Goal: Task Accomplishment & Management: Complete application form

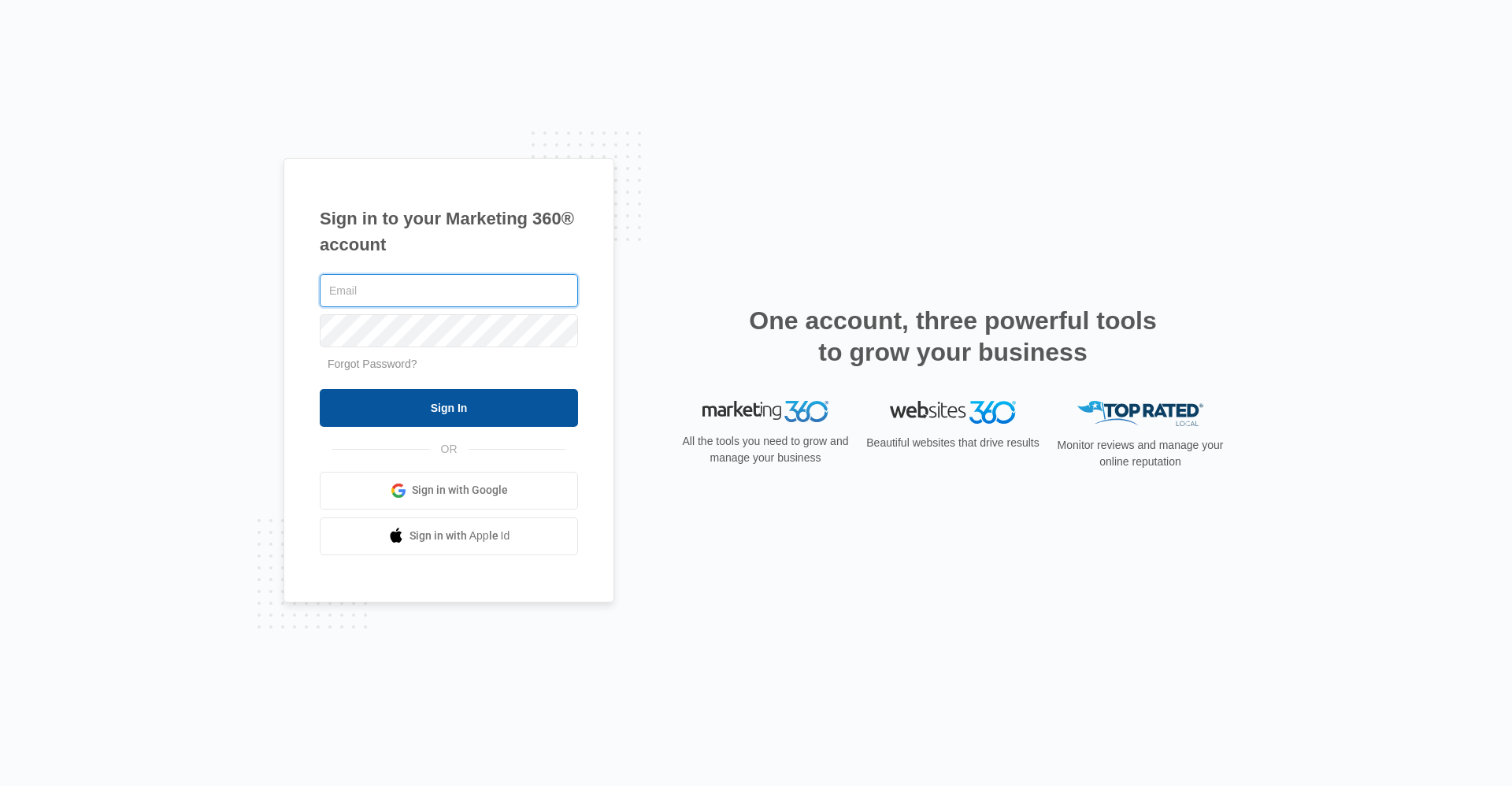
type input "pbmanager@vintage-corp.com"
click at [511, 410] on input "Sign In" at bounding box center [448, 408] width 258 height 38
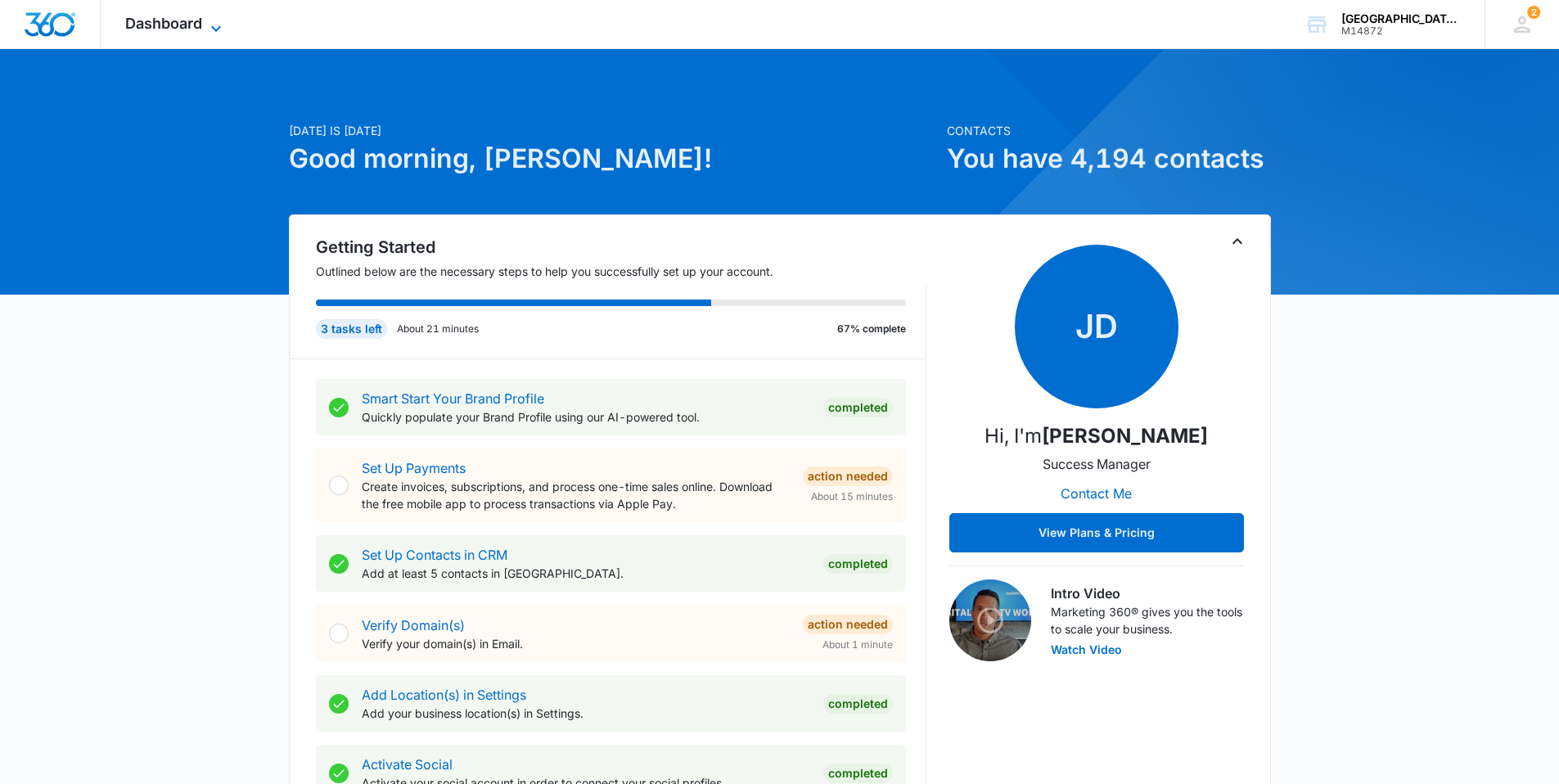
click at [210, 20] on icon at bounding box center [216, 29] width 20 height 20
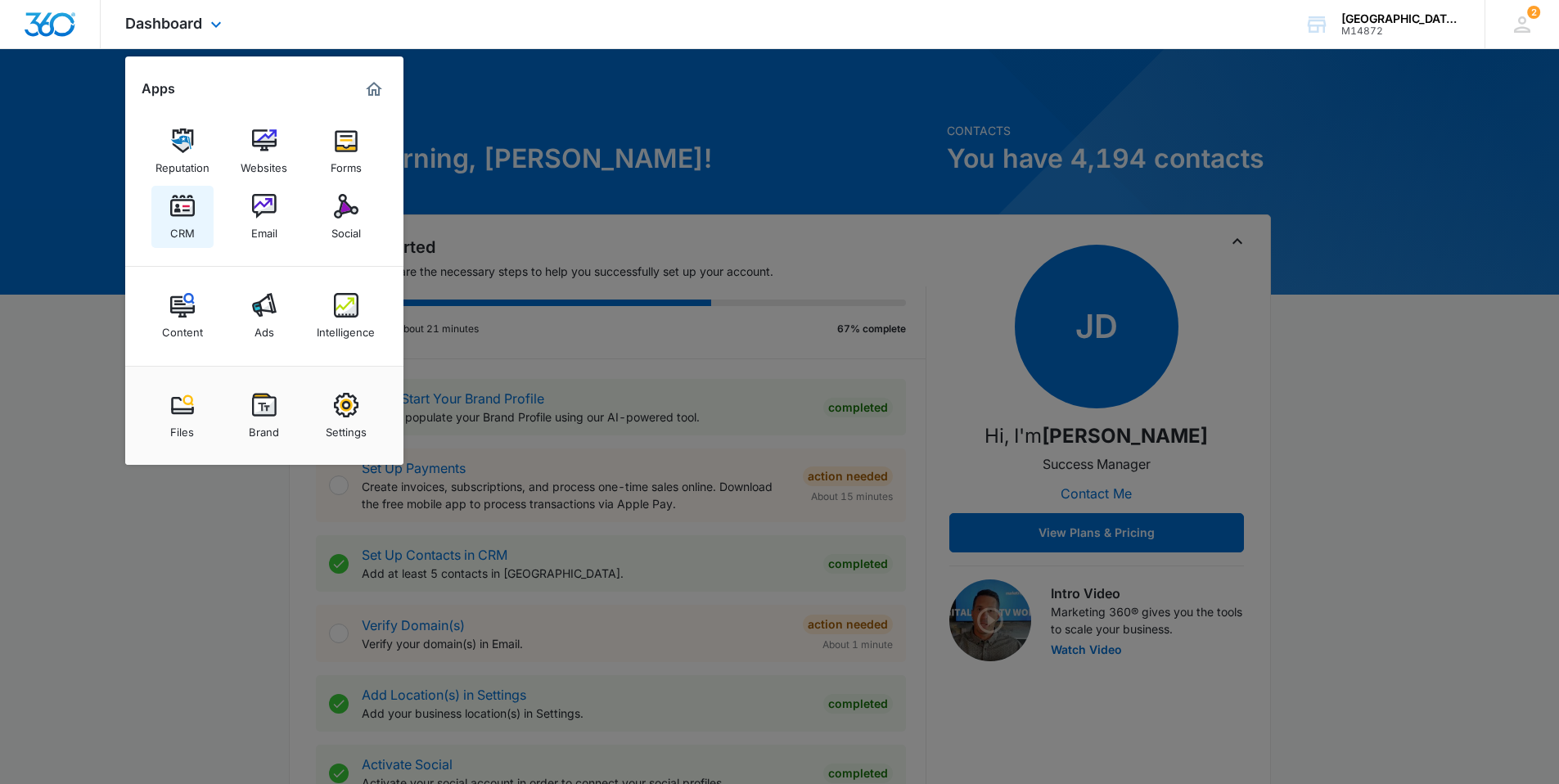
click at [199, 220] on link "CRM" at bounding box center [182, 217] width 62 height 62
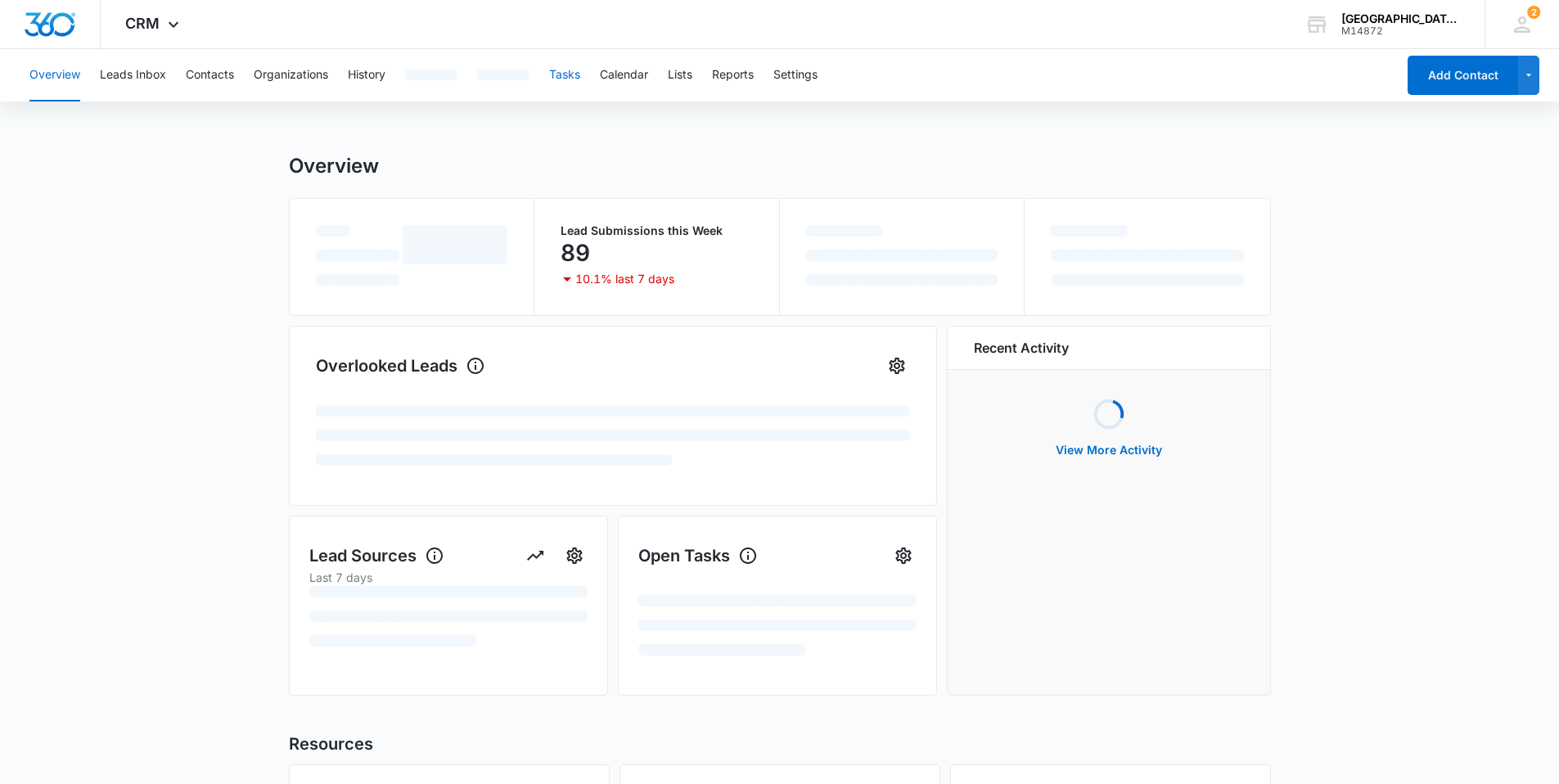
click at [576, 72] on button "Tasks" at bounding box center [564, 74] width 31 height 52
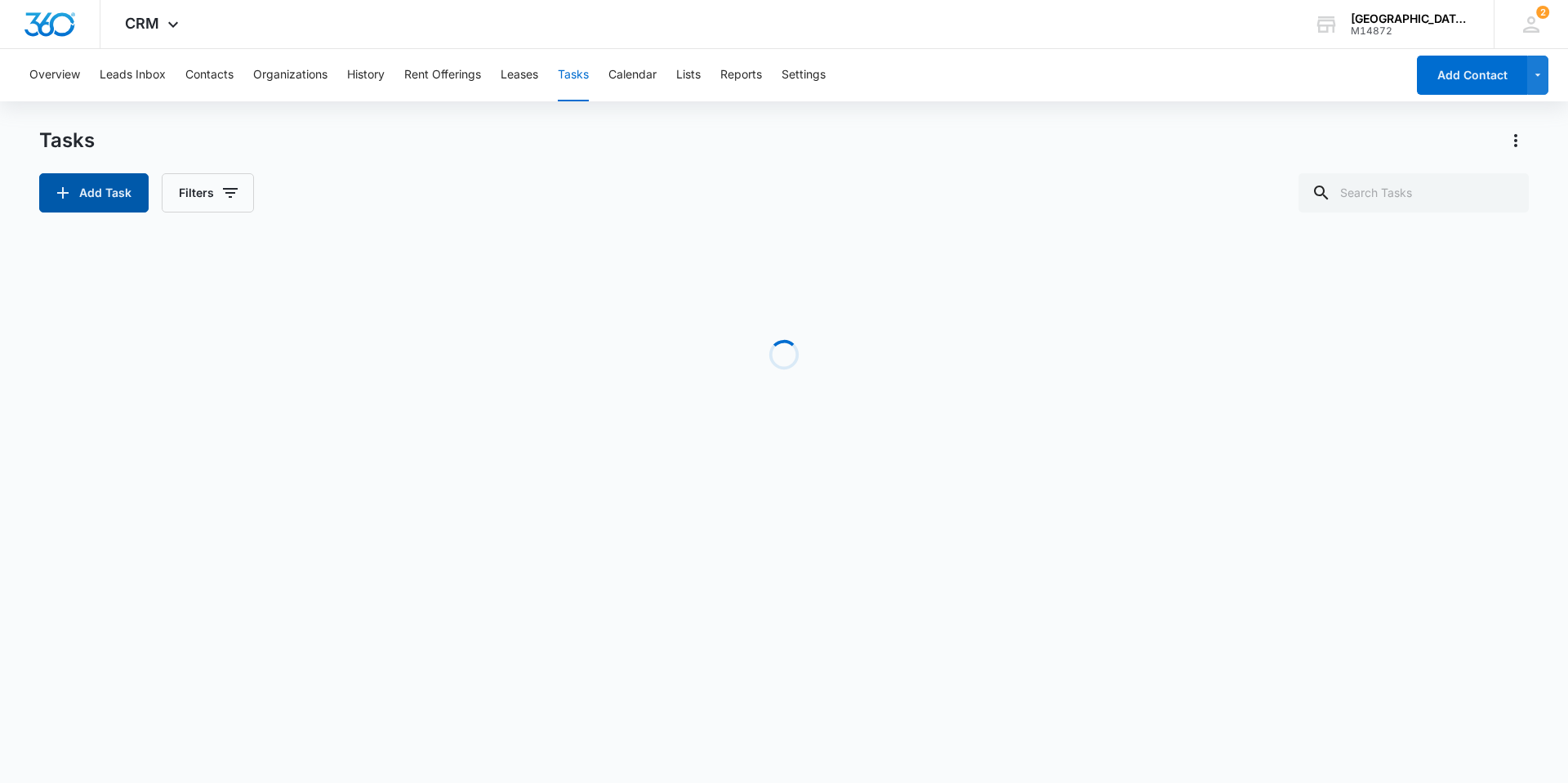
click at [120, 191] on button "Add Task" at bounding box center [93, 192] width 109 height 39
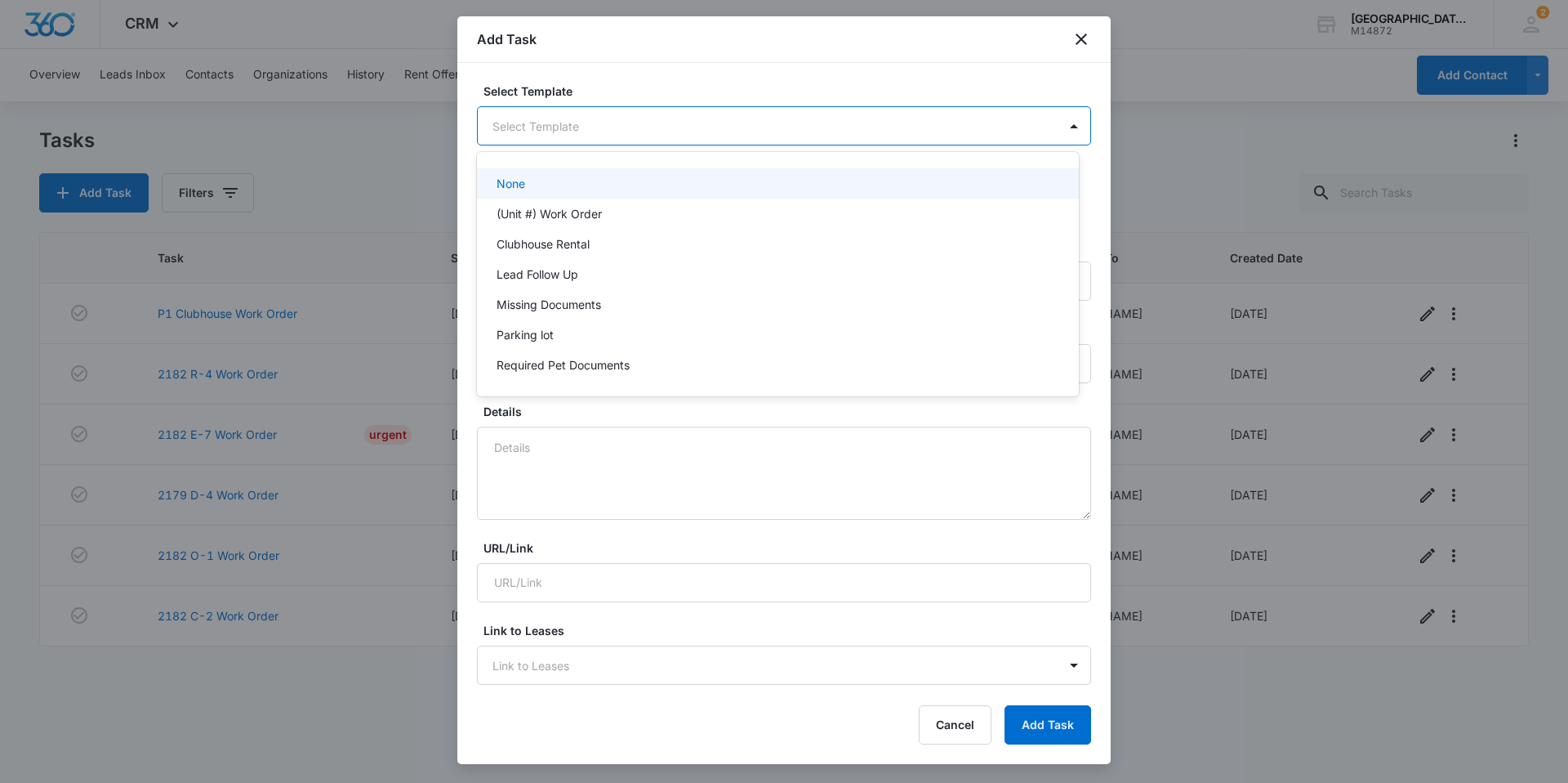
click at [577, 131] on body "CRM Apps Reputation Websites Forms CRM Email Social Content Ads Intelligence Fi…" at bounding box center [784, 392] width 1568 height 783
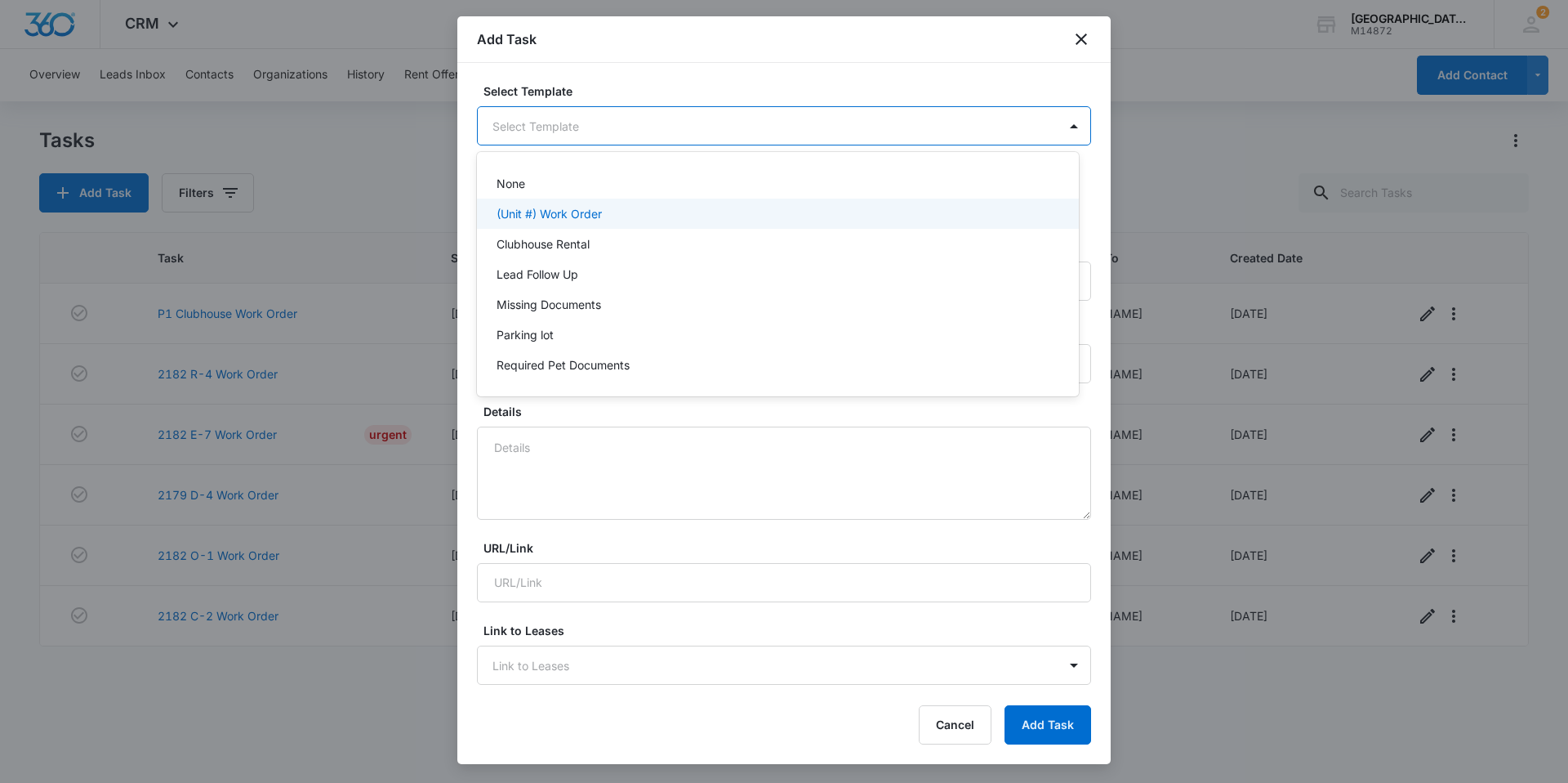
click at [579, 203] on div "(Unit #) Work Order" at bounding box center [778, 213] width 602 height 30
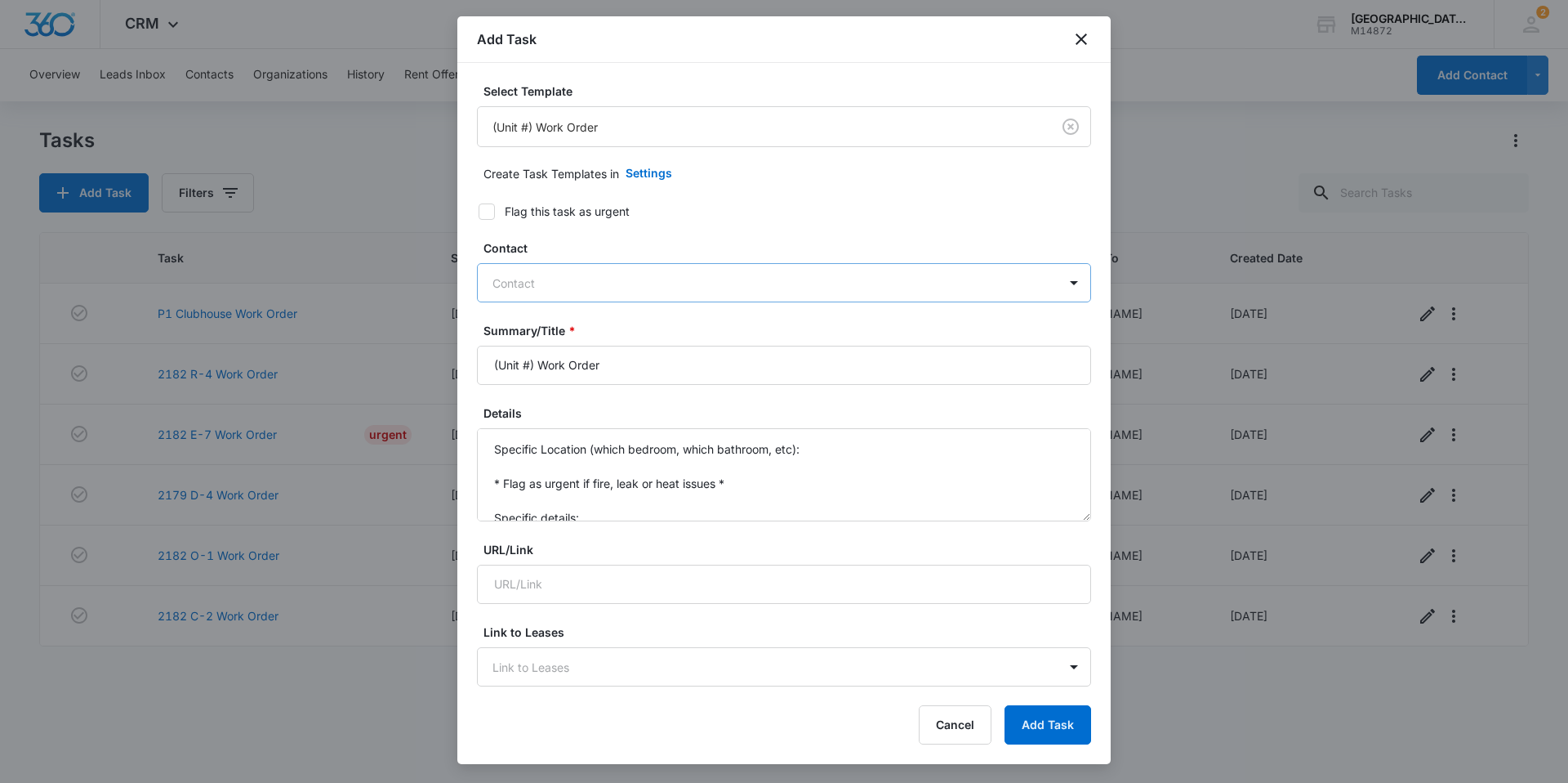
click at [552, 284] on div at bounding box center [774, 282] width 564 height 20
type input "kadol"
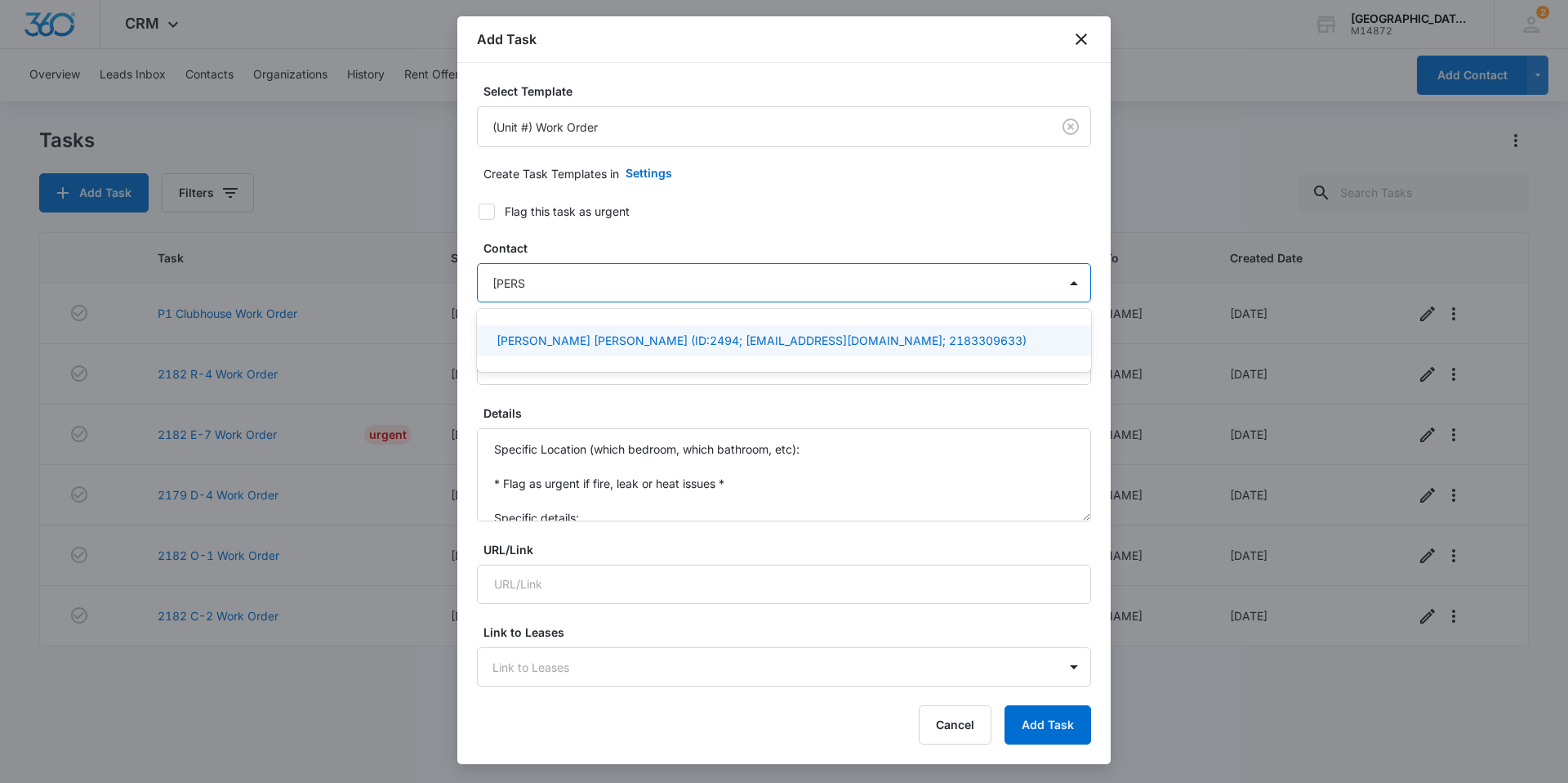
click at [598, 332] on p "Dea Kadolph Christopher Kadolph (ID:2494; cmkadolph@mail.com; 2183309633)" at bounding box center [761, 340] width 530 height 17
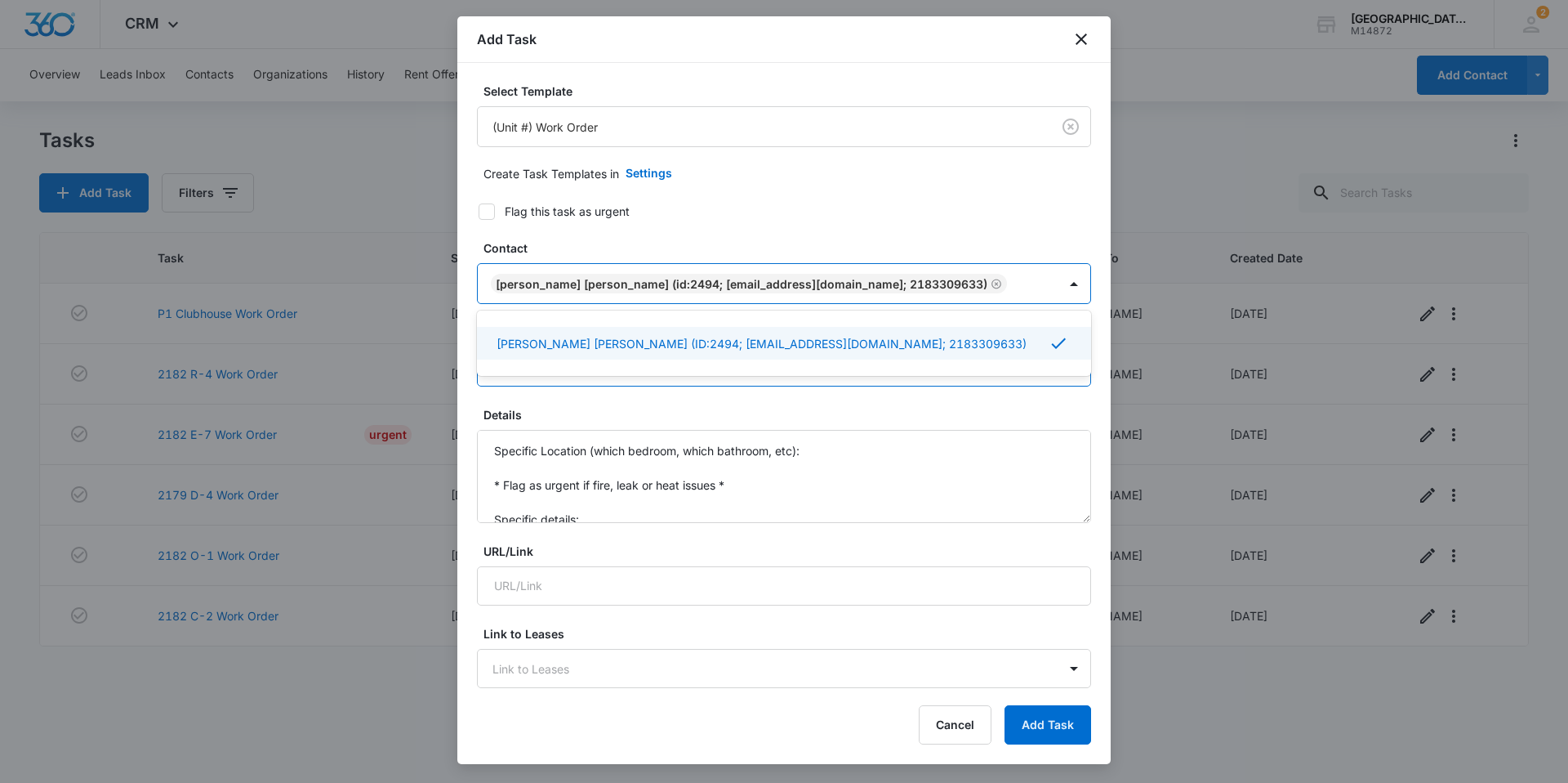
click at [596, 385] on input "(Unit #) Work Order" at bounding box center [784, 366] width 614 height 39
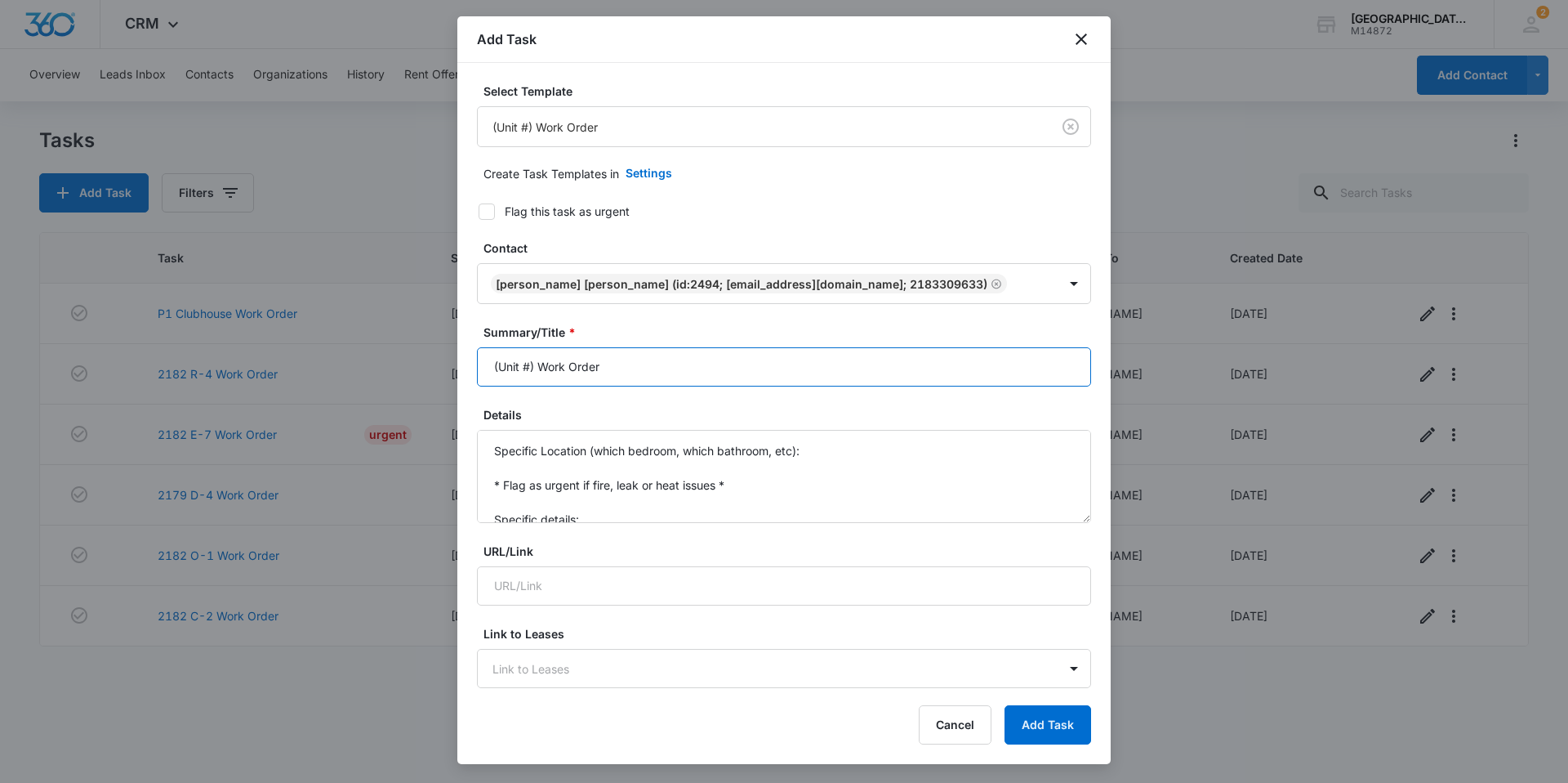
drag, startPoint x: 535, startPoint y: 367, endPoint x: 444, endPoint y: 368, distance: 91.0
click at [444, 368] on body "CRM Apps Reputation Websites Forms CRM Email Social Content Ads Intelligence Fi…" at bounding box center [784, 392] width 1568 height 783
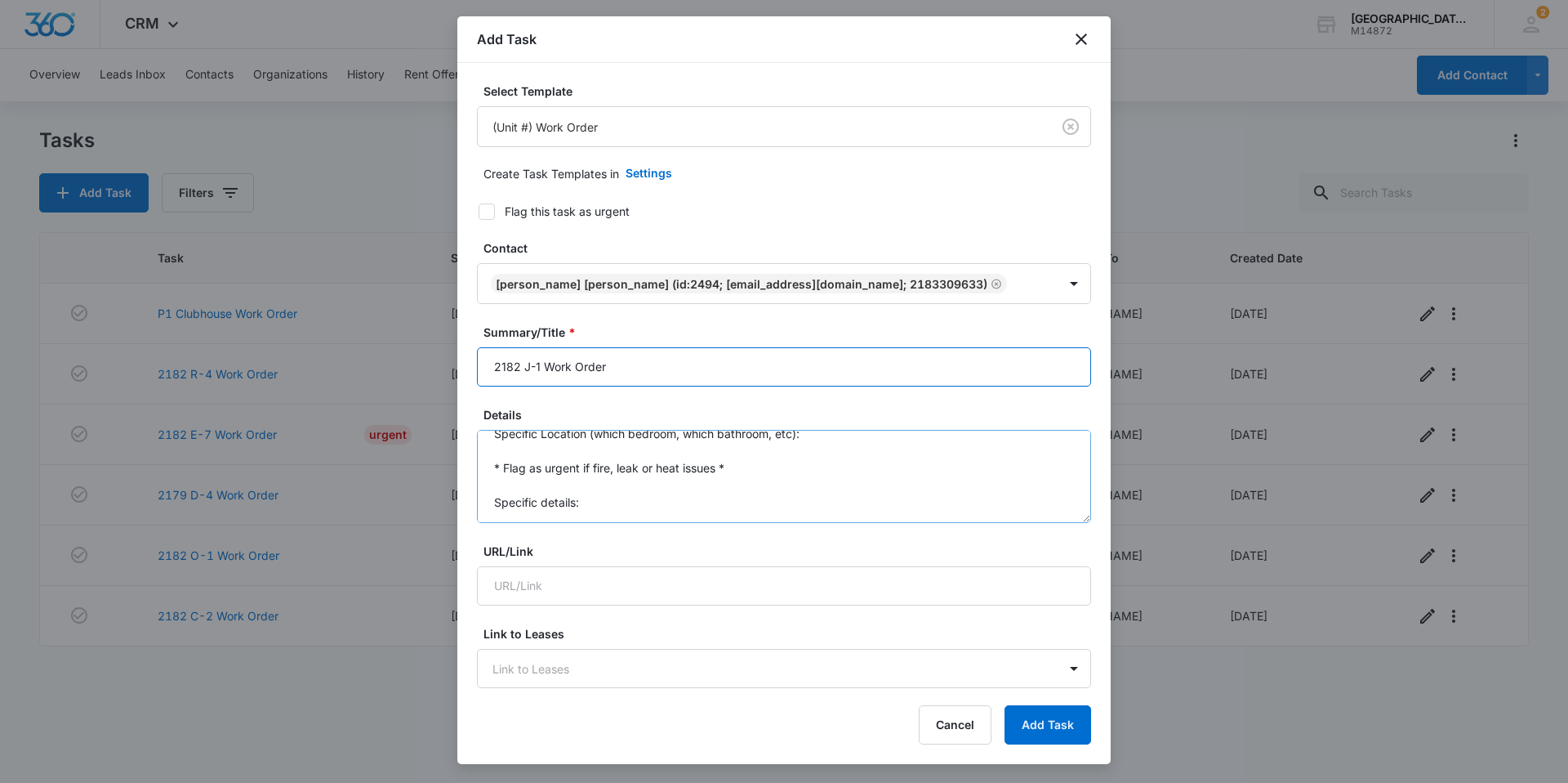
scroll to position [34, 0]
type input "2182 J-1 Work Order"
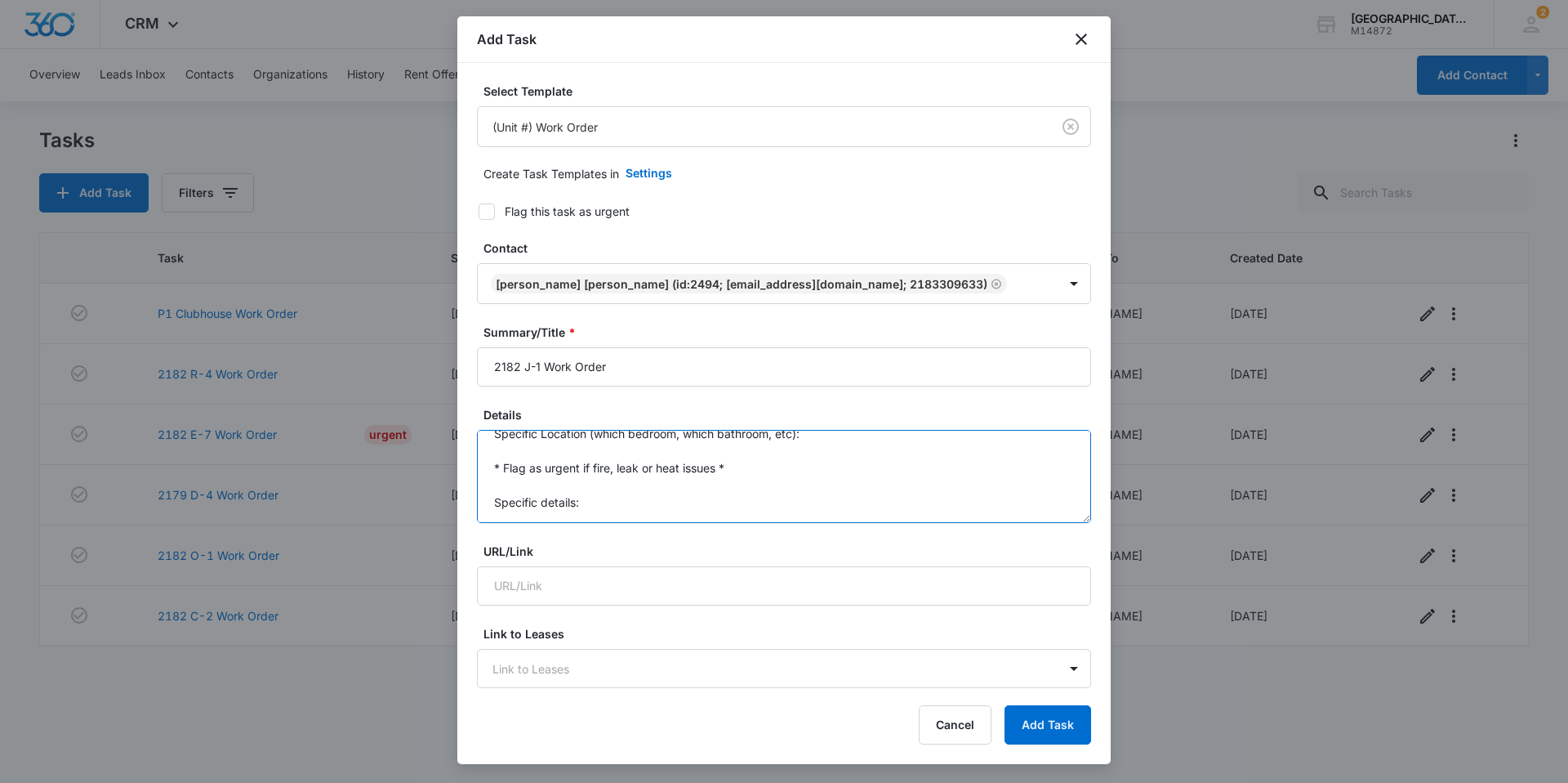
scroll to position [0, 0]
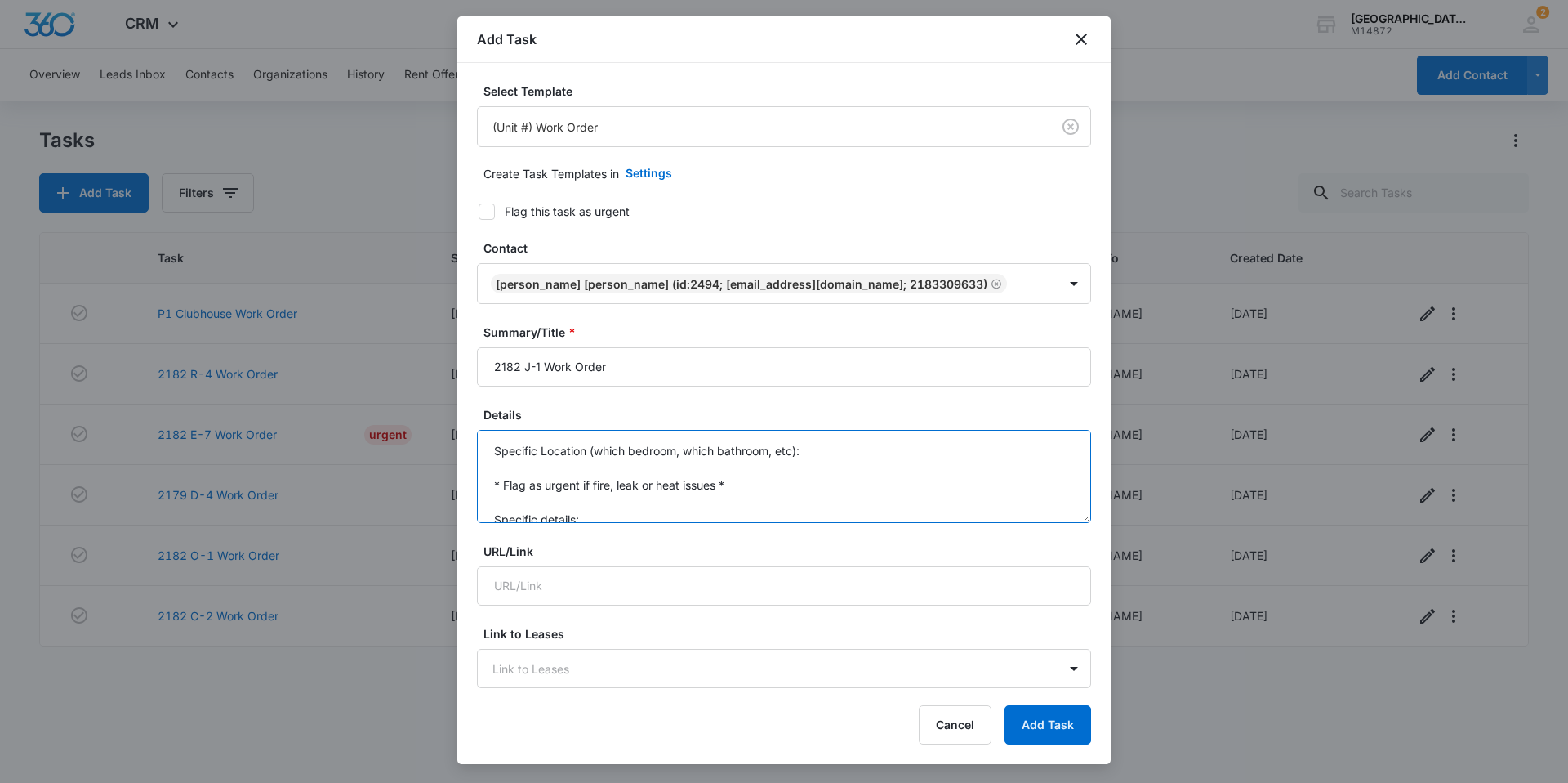
drag, startPoint x: 601, startPoint y: 512, endPoint x: 446, endPoint y: 385, distance: 200.4
click at [446, 385] on body "CRM Apps Reputation Websites Forms CRM Email Social Content Ads Intelligence Fi…" at bounding box center [784, 392] width 1568 height 783
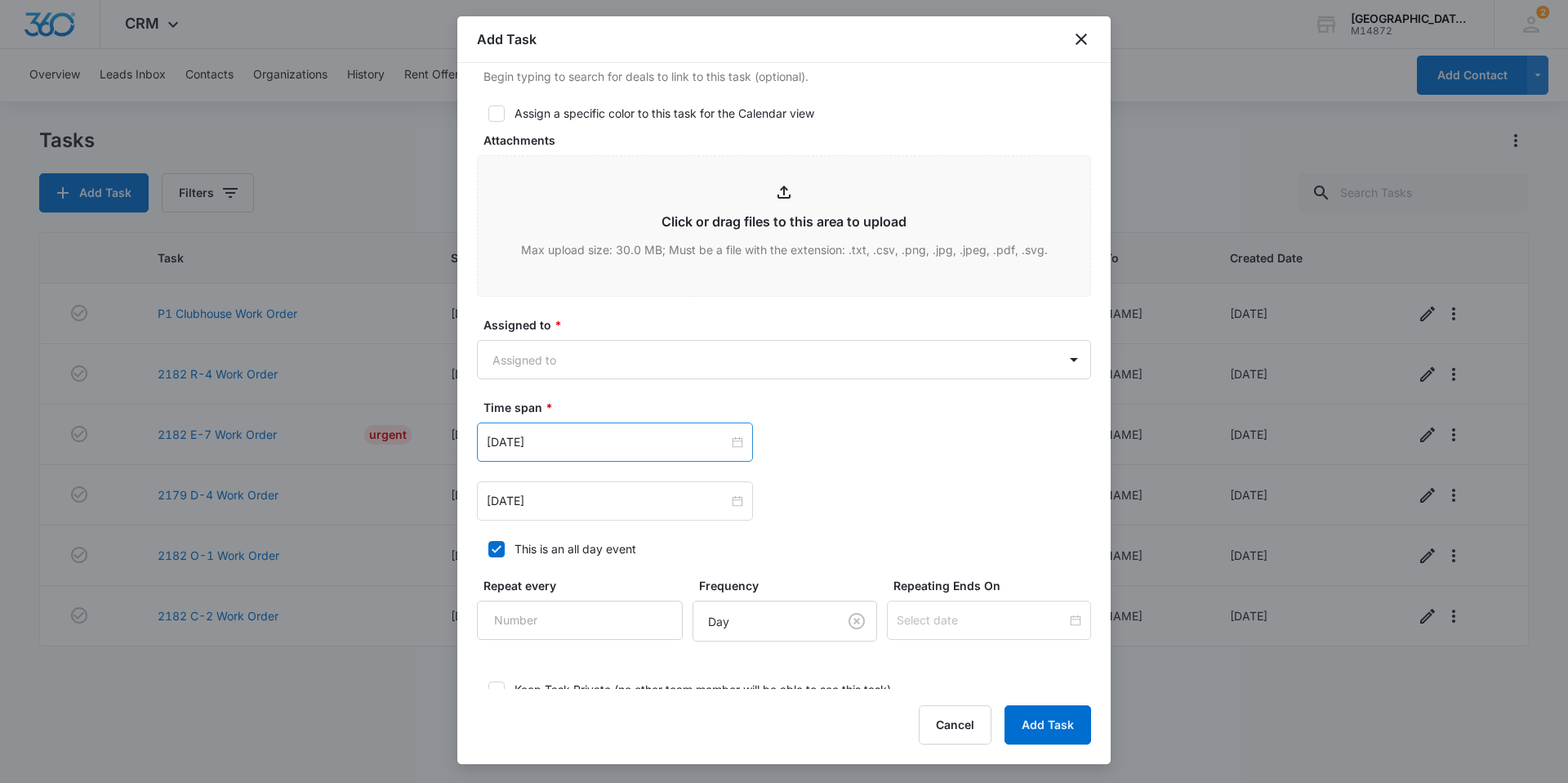
scroll to position [735, 0]
type textarea "Front door handle fell off"
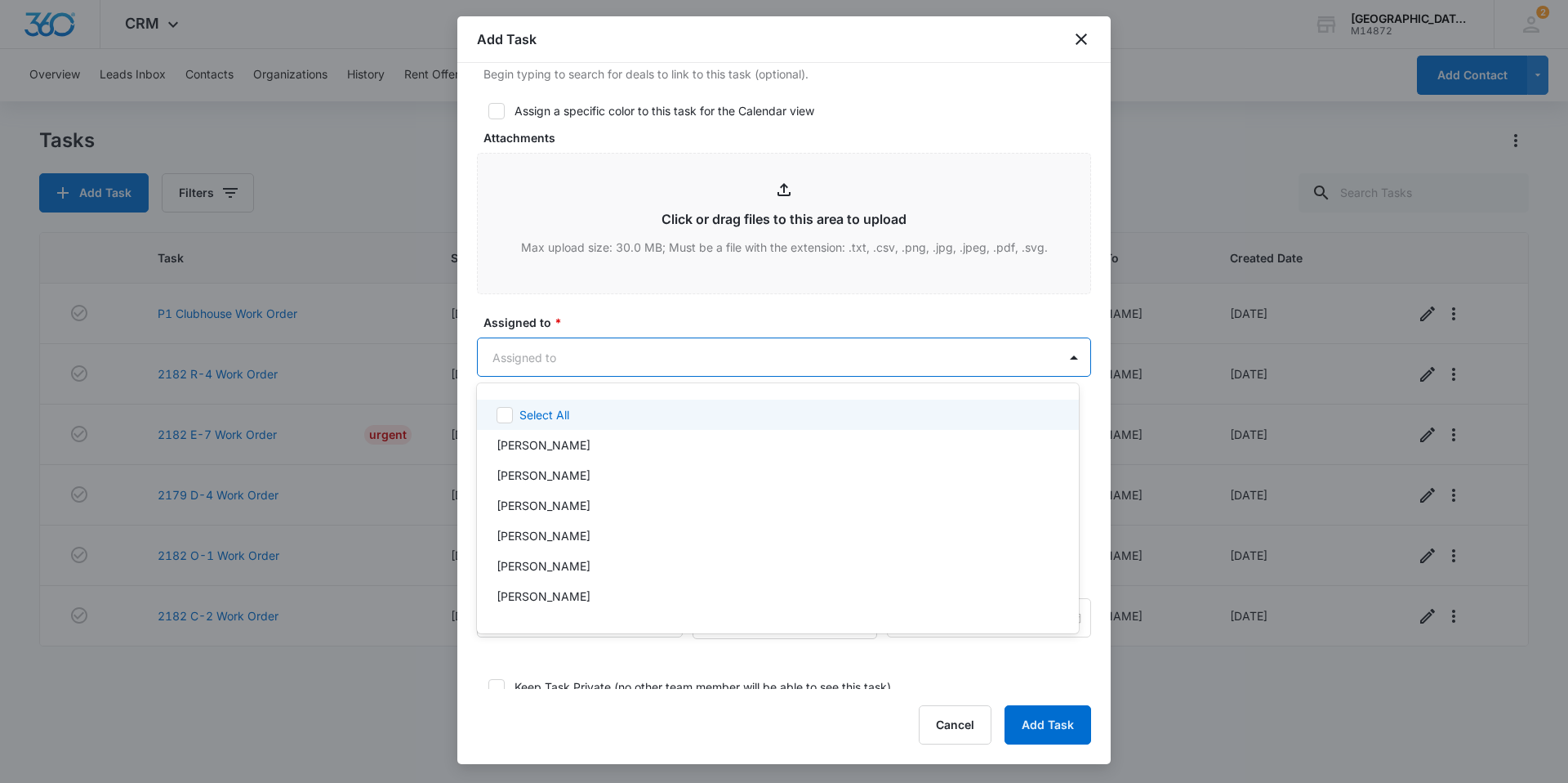
click at [627, 361] on body "CRM Apps Reputation Websites Forms CRM Email Social Content Ads Intelligence Fi…" at bounding box center [784, 392] width 1568 height 783
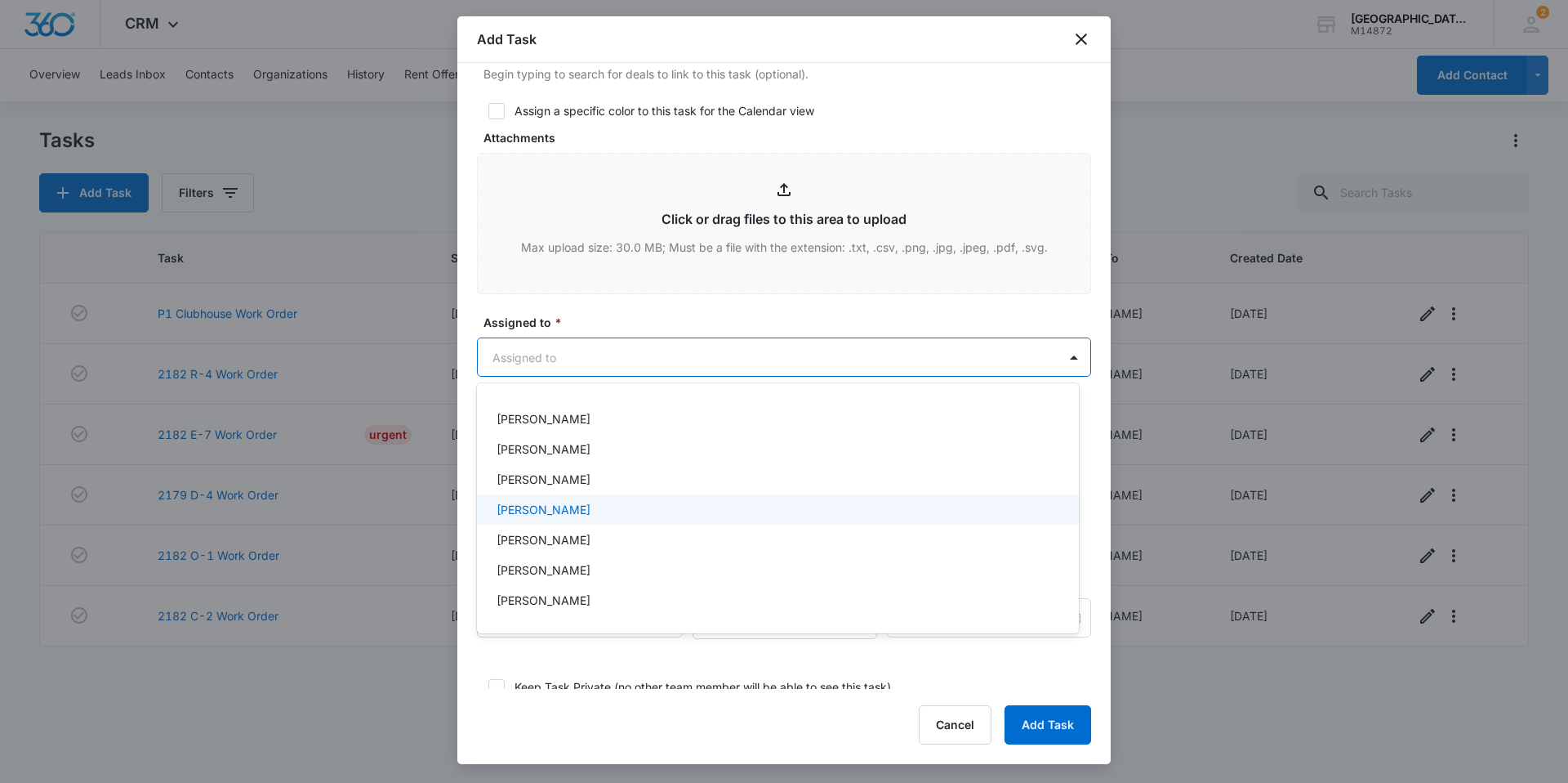
scroll to position [245, 0]
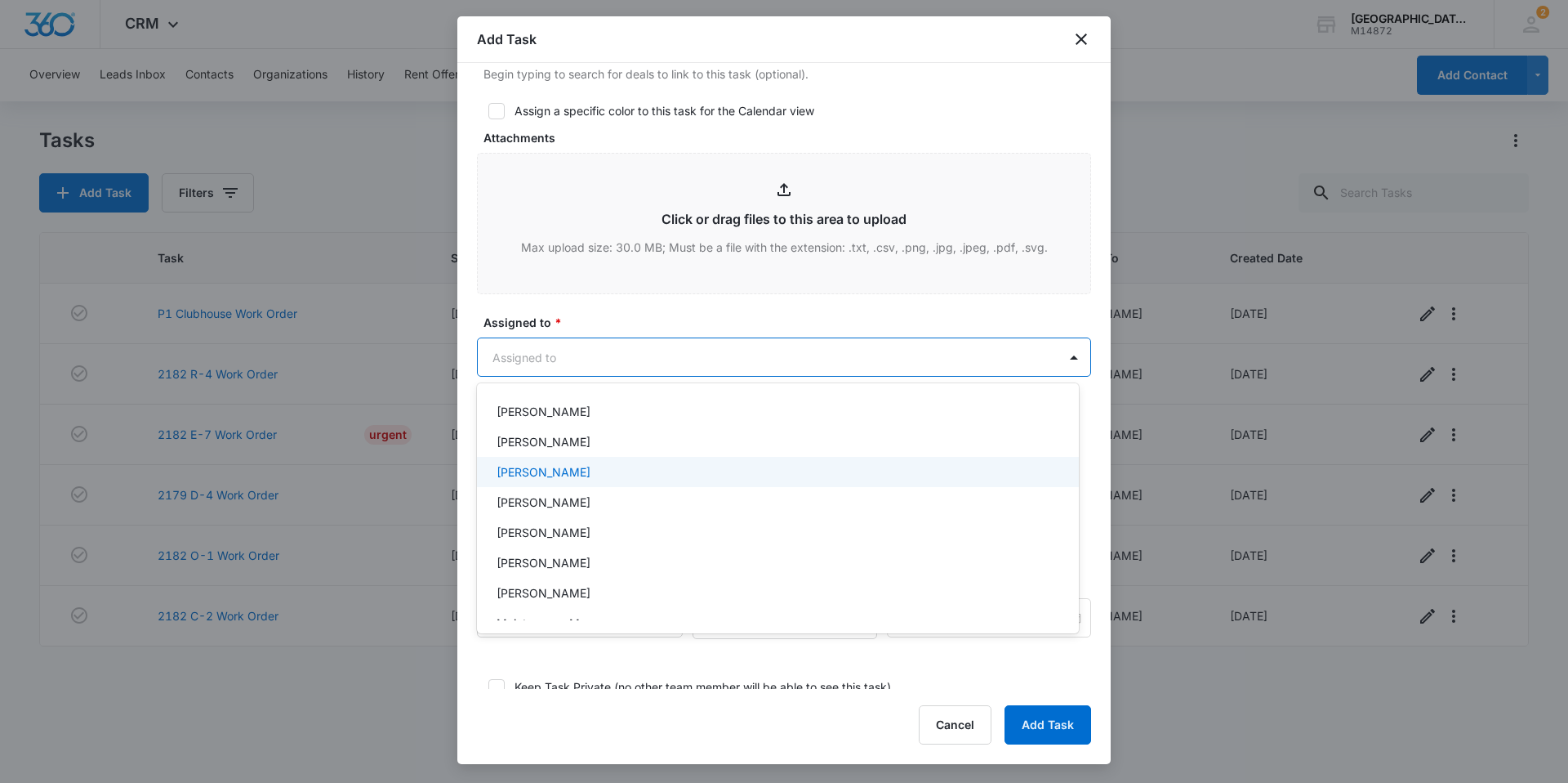
click at [607, 480] on div "Jonathan Guptill" at bounding box center [778, 472] width 602 height 30
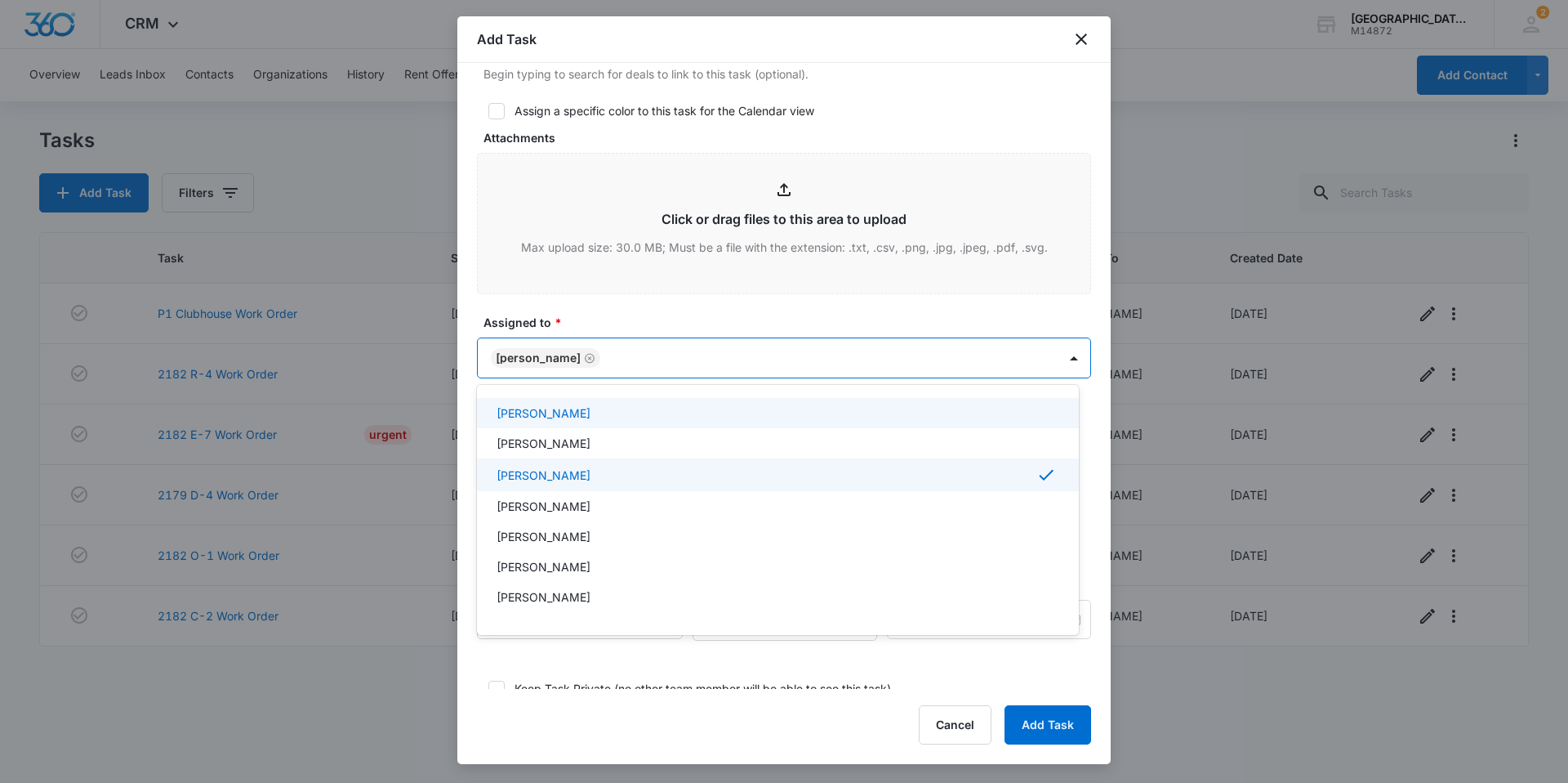
click at [663, 304] on div at bounding box center [784, 392] width 1568 height 783
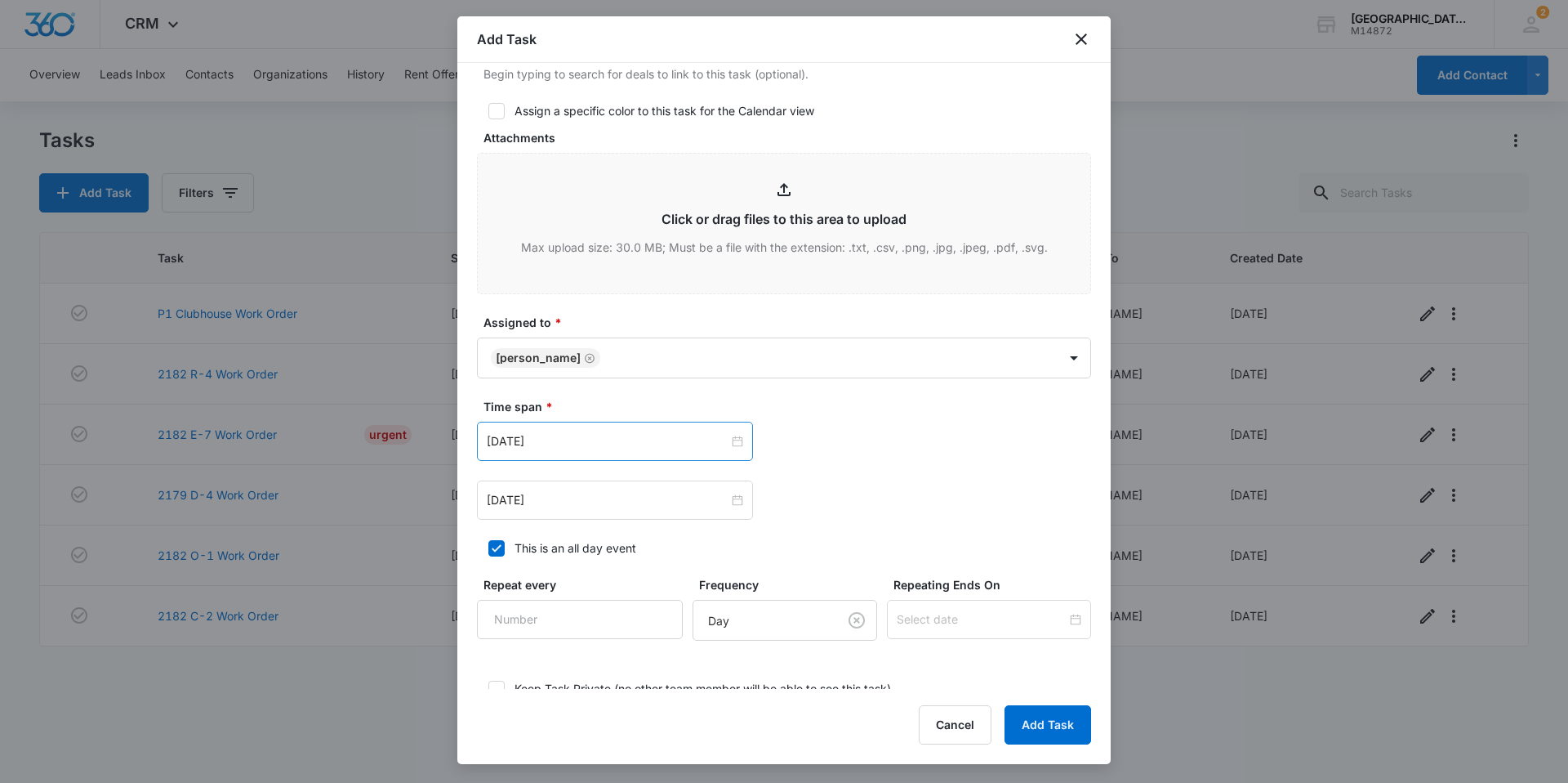
click at [591, 451] on div "Feb 16, 2023" at bounding box center [615, 441] width 276 height 39
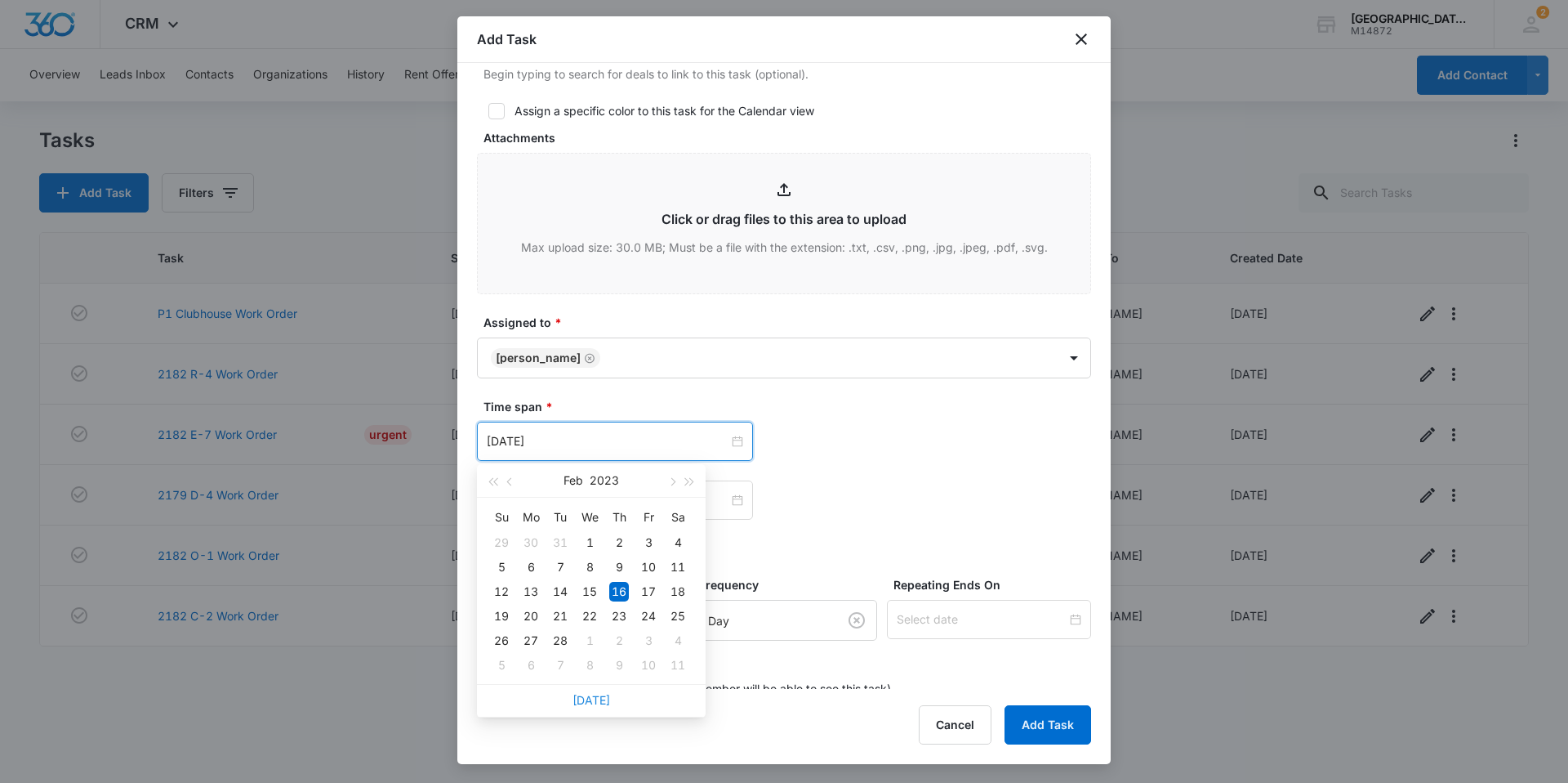
click at [606, 698] on link "Today" at bounding box center [590, 699] width 37 height 14
type input "Aug 14, 2025"
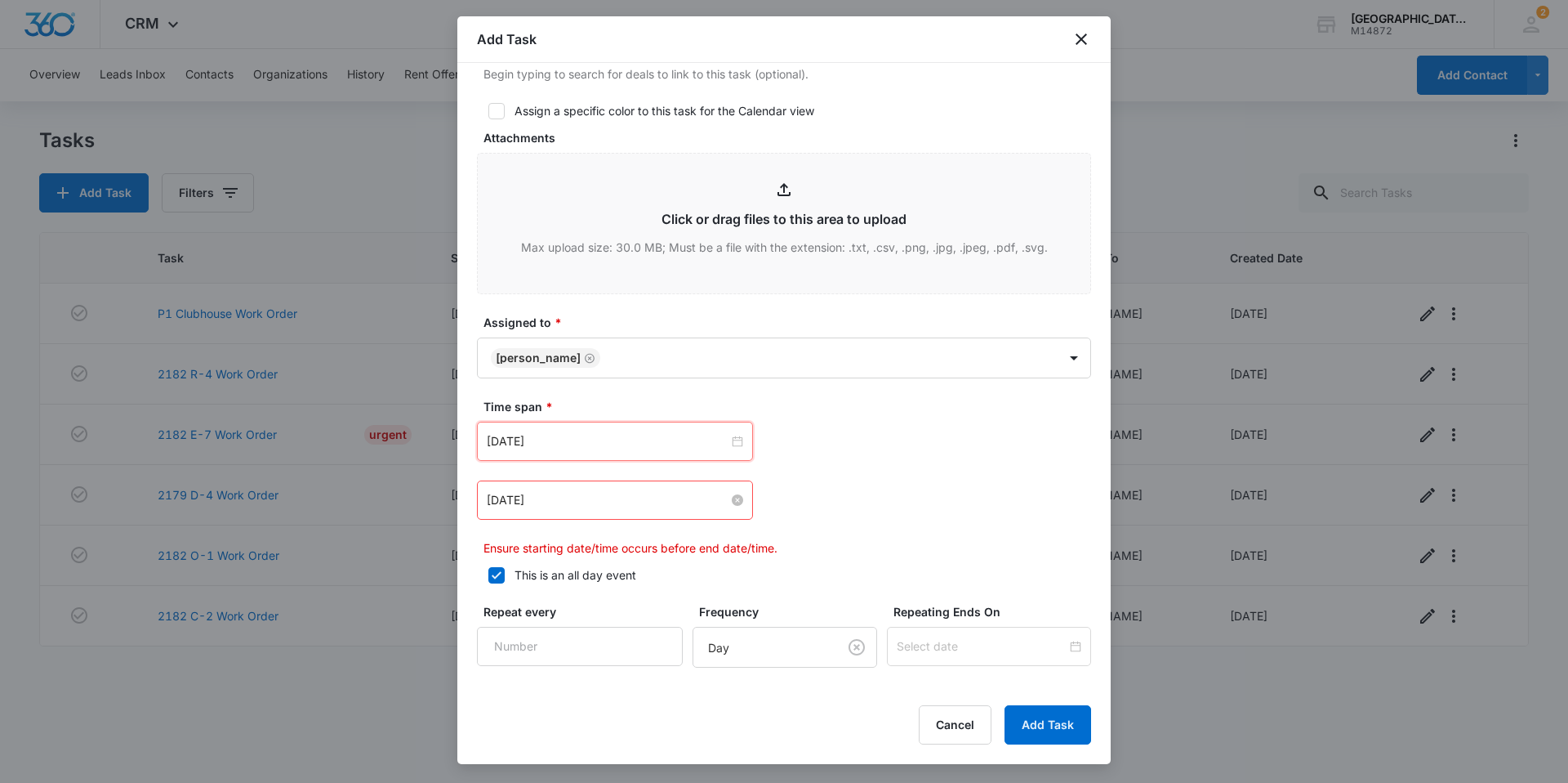
click at [566, 494] on input "Feb 16, 2023" at bounding box center [607, 499] width 242 height 18
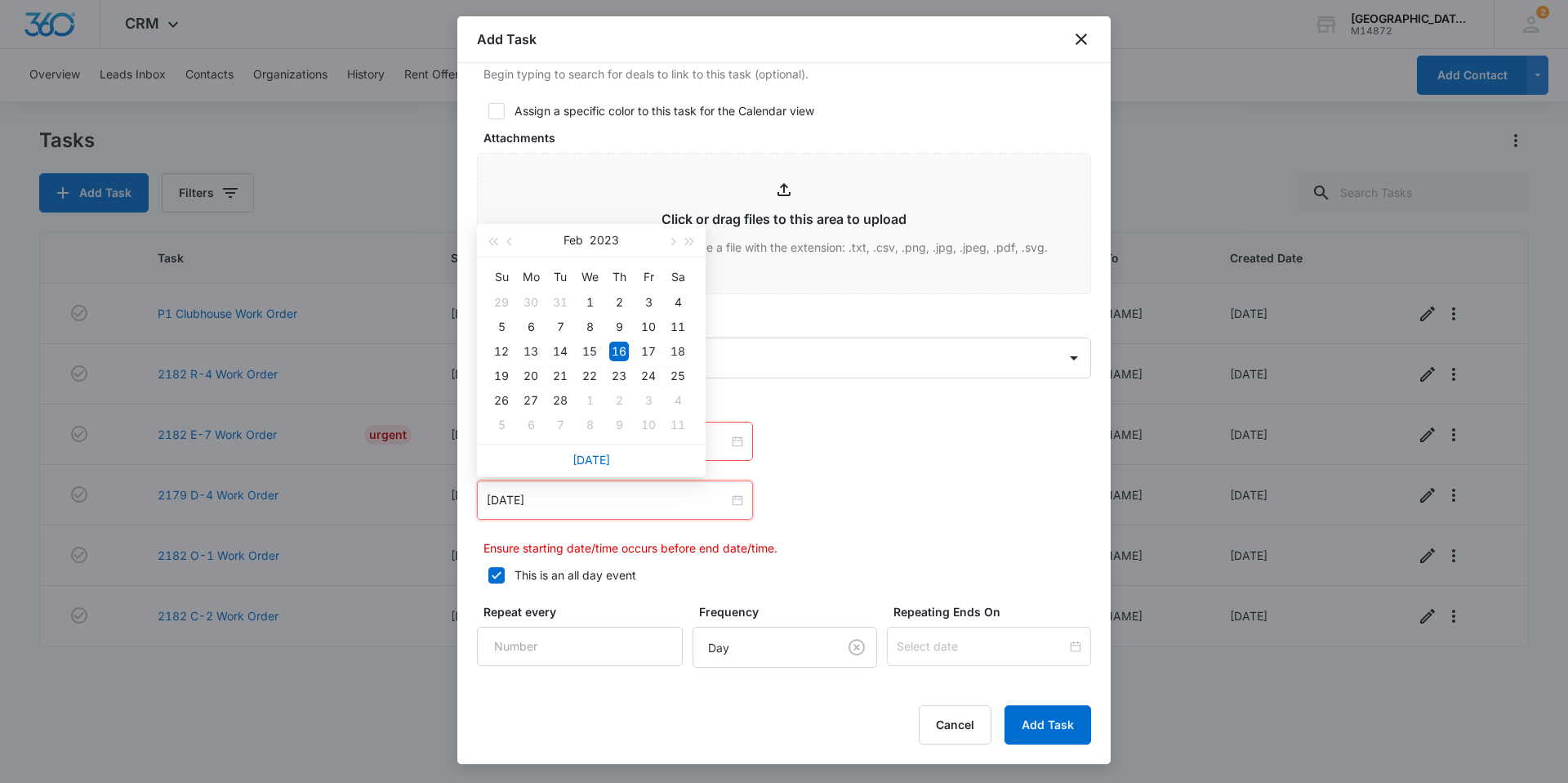
click at [585, 446] on div "Today" at bounding box center [591, 460] width 228 height 32
click at [585, 453] on link "Today" at bounding box center [590, 459] width 37 height 14
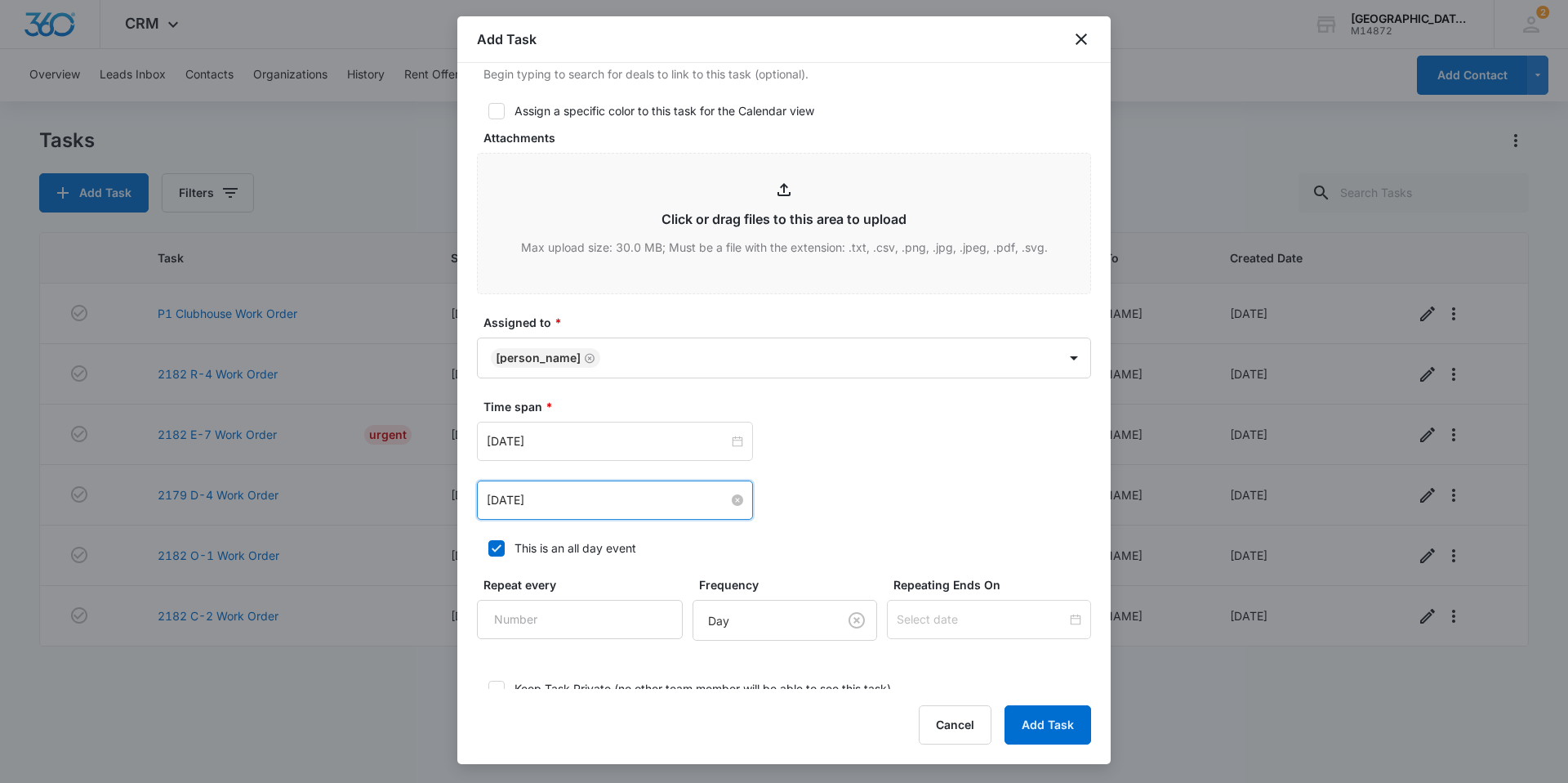
click at [586, 497] on input "Aug 14, 2025" at bounding box center [607, 499] width 242 height 18
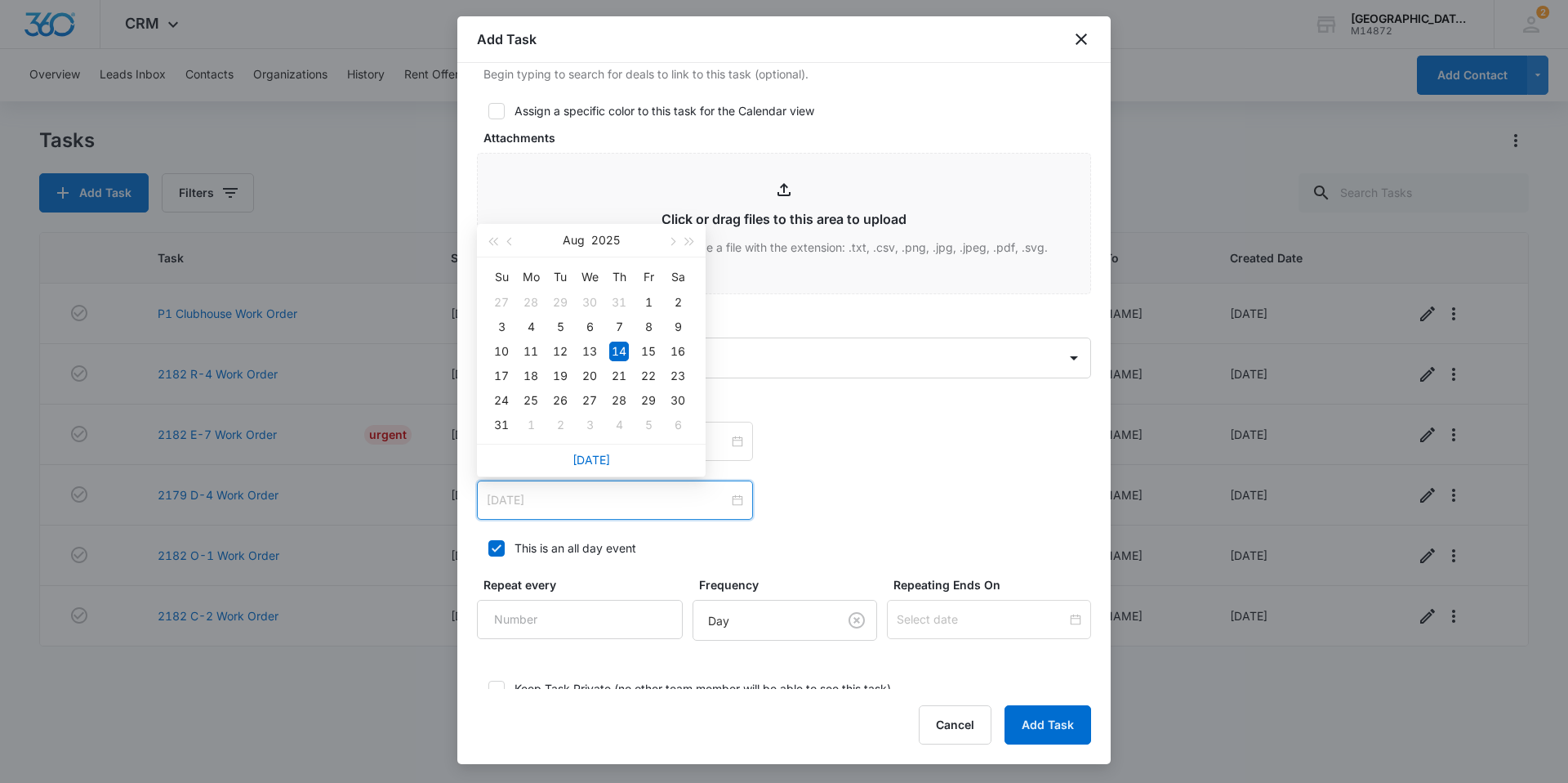
type input "Aug 14, 2025"
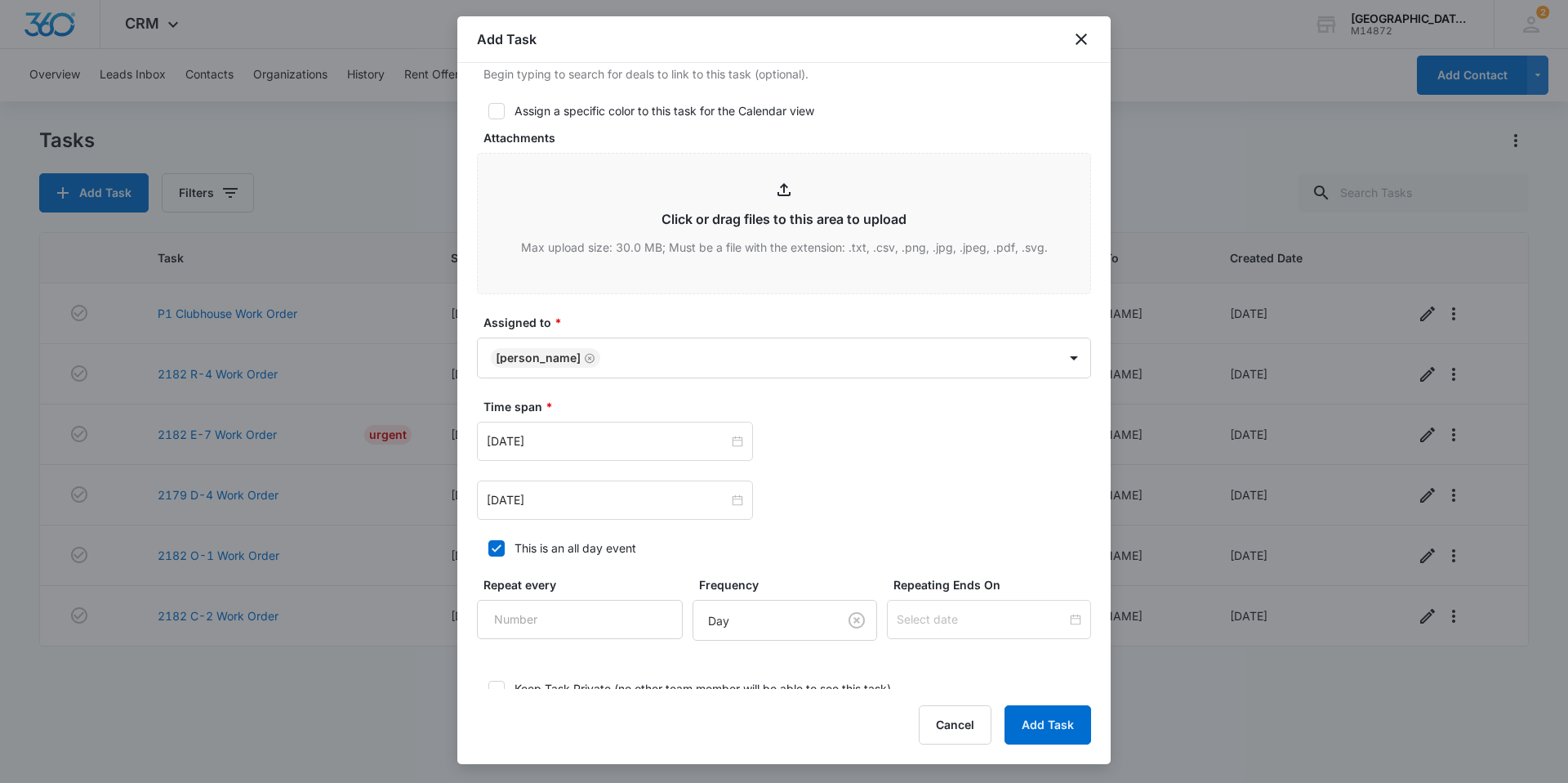
click at [573, 548] on div "This is an all day event" at bounding box center [575, 548] width 122 height 17
click at [488, 548] on input "This is an all day event" at bounding box center [483, 548] width 11 height 11
checkbox input "false"
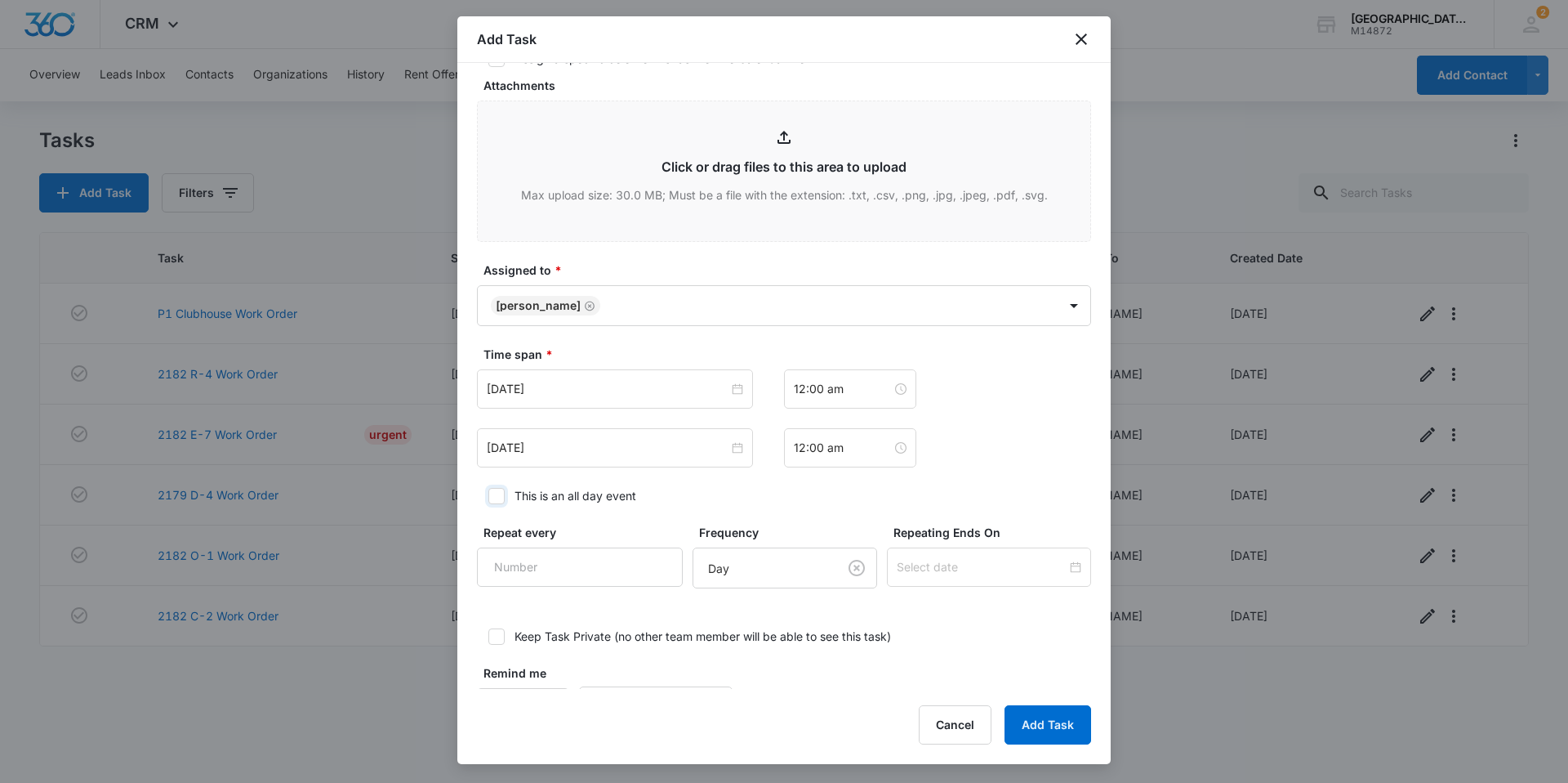
scroll to position [846, 0]
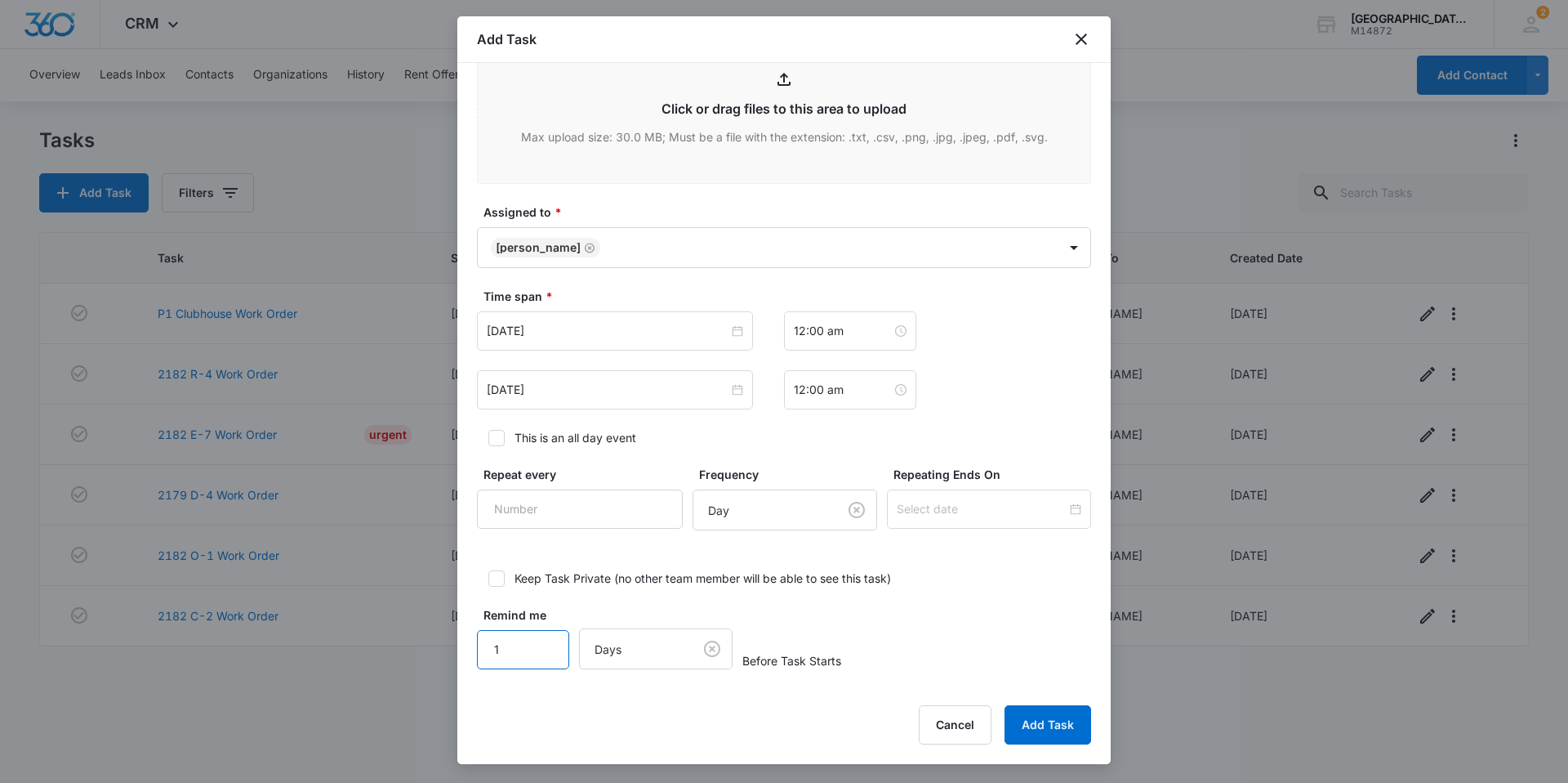
drag, startPoint x: 528, startPoint y: 634, endPoint x: 524, endPoint y: 623, distance: 11.7
click at [526, 635] on input "1" at bounding box center [523, 649] width 92 height 39
click at [1046, 733] on button "Add Task" at bounding box center [1047, 724] width 87 height 39
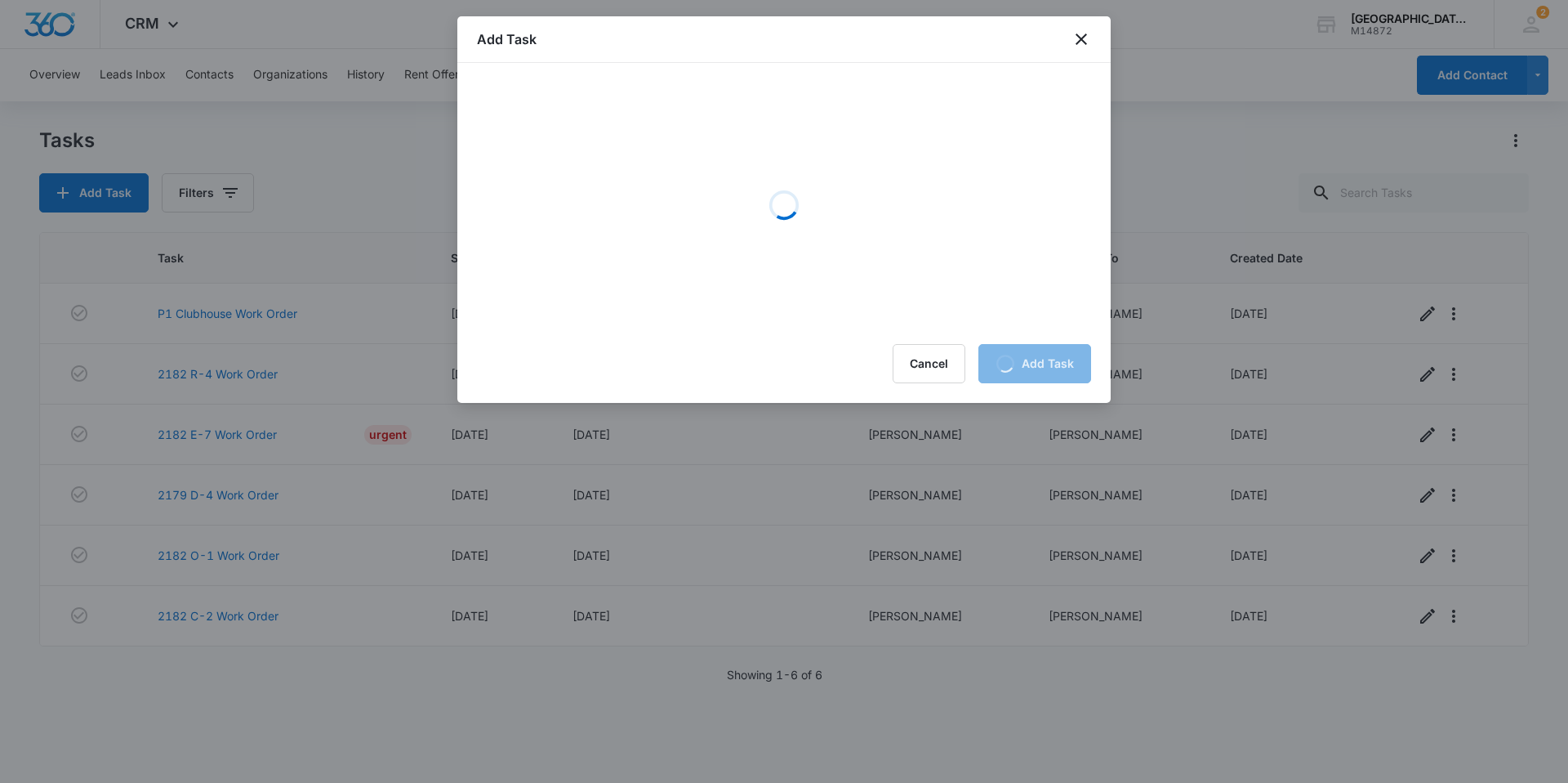
scroll to position [0, 0]
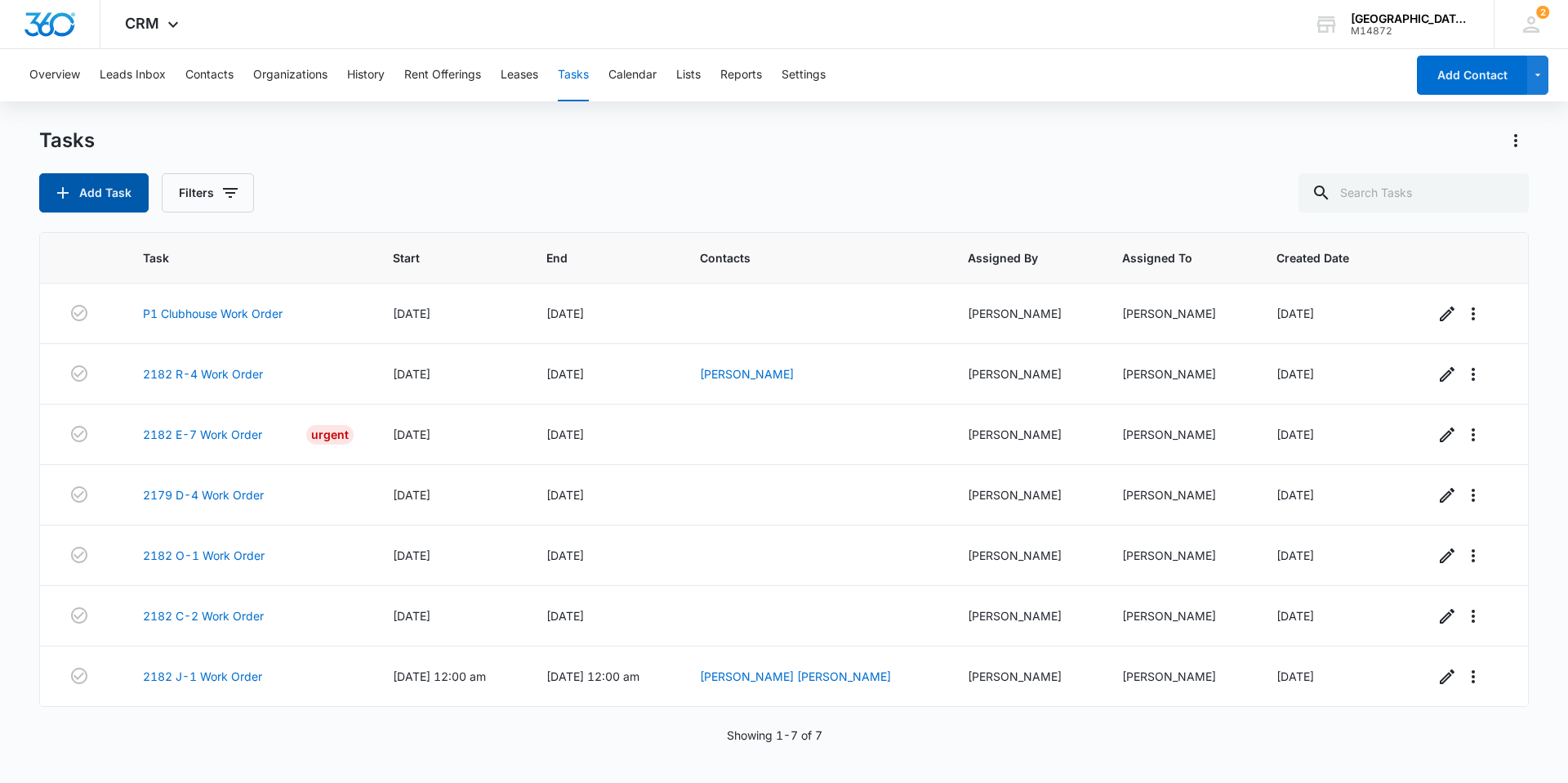
click at [106, 201] on button "Add Task" at bounding box center [93, 192] width 109 height 39
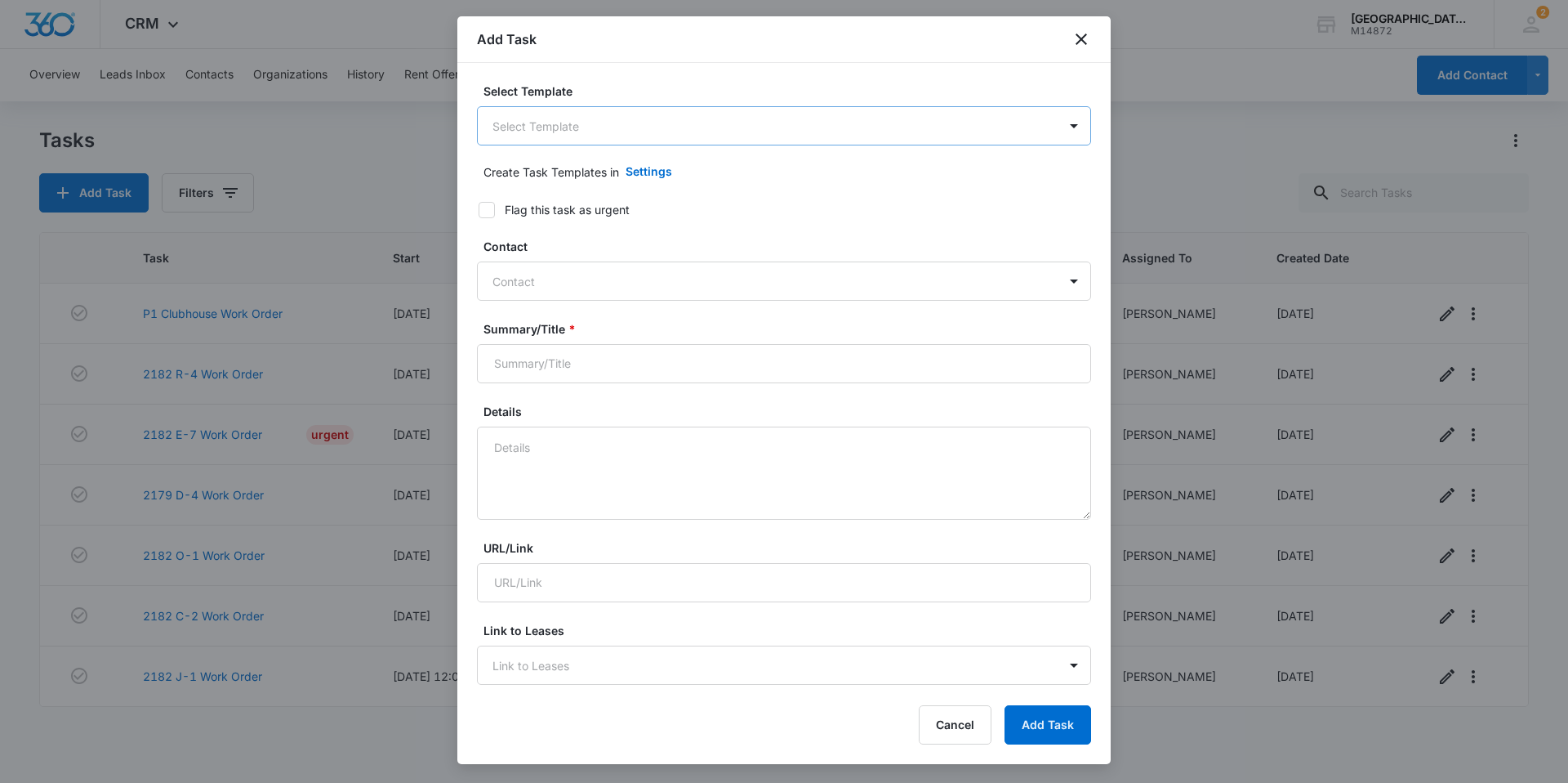
click at [788, 128] on body "CRM Apps Reputation Websites Forms CRM Email Social Content Ads Intelligence Fi…" at bounding box center [784, 392] width 1568 height 783
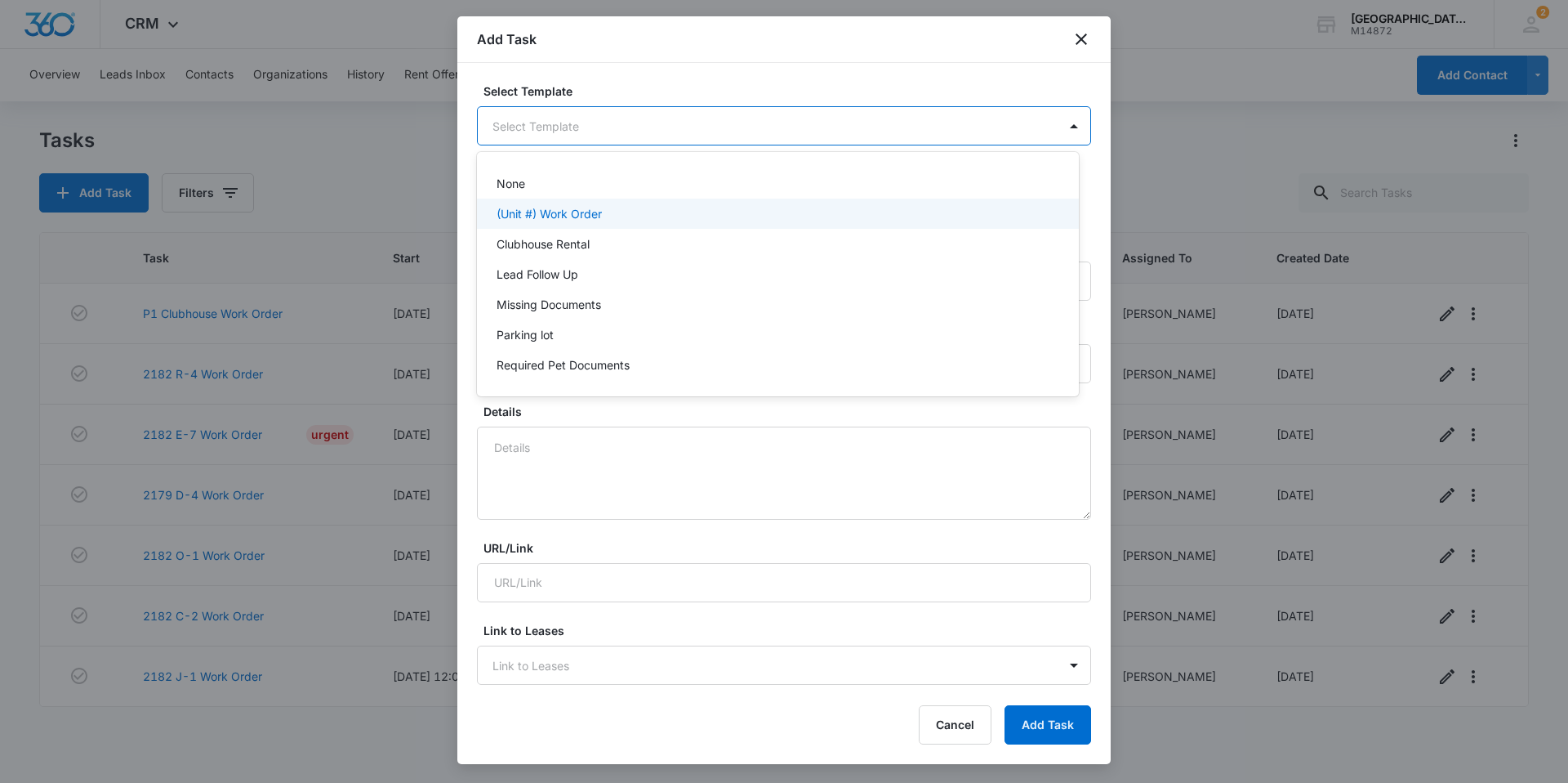
click at [705, 210] on div "(Unit #) Work Order" at bounding box center [775, 213] width 559 height 17
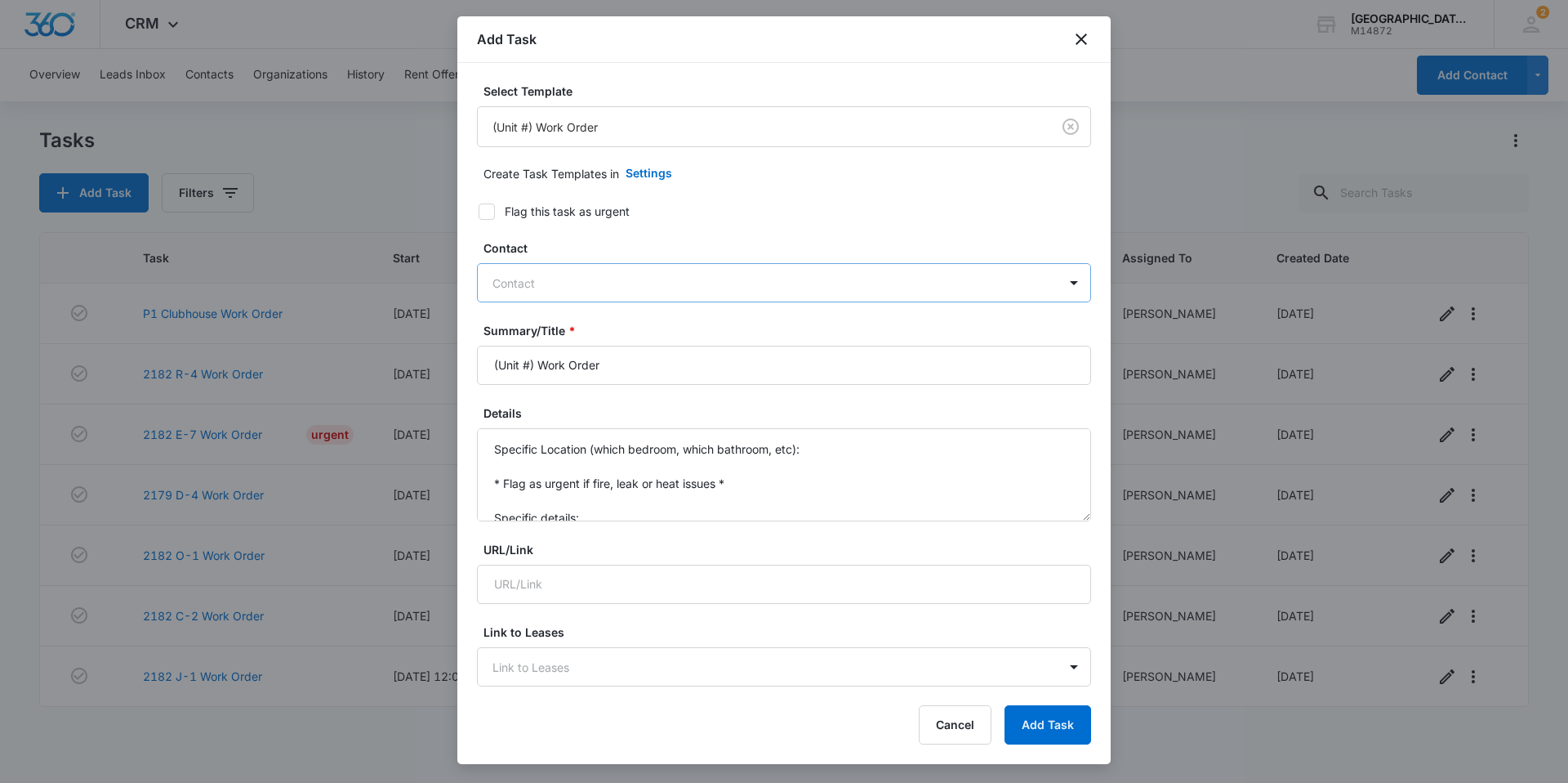
click at [576, 285] on div at bounding box center [774, 282] width 564 height 20
type input "hawkins"
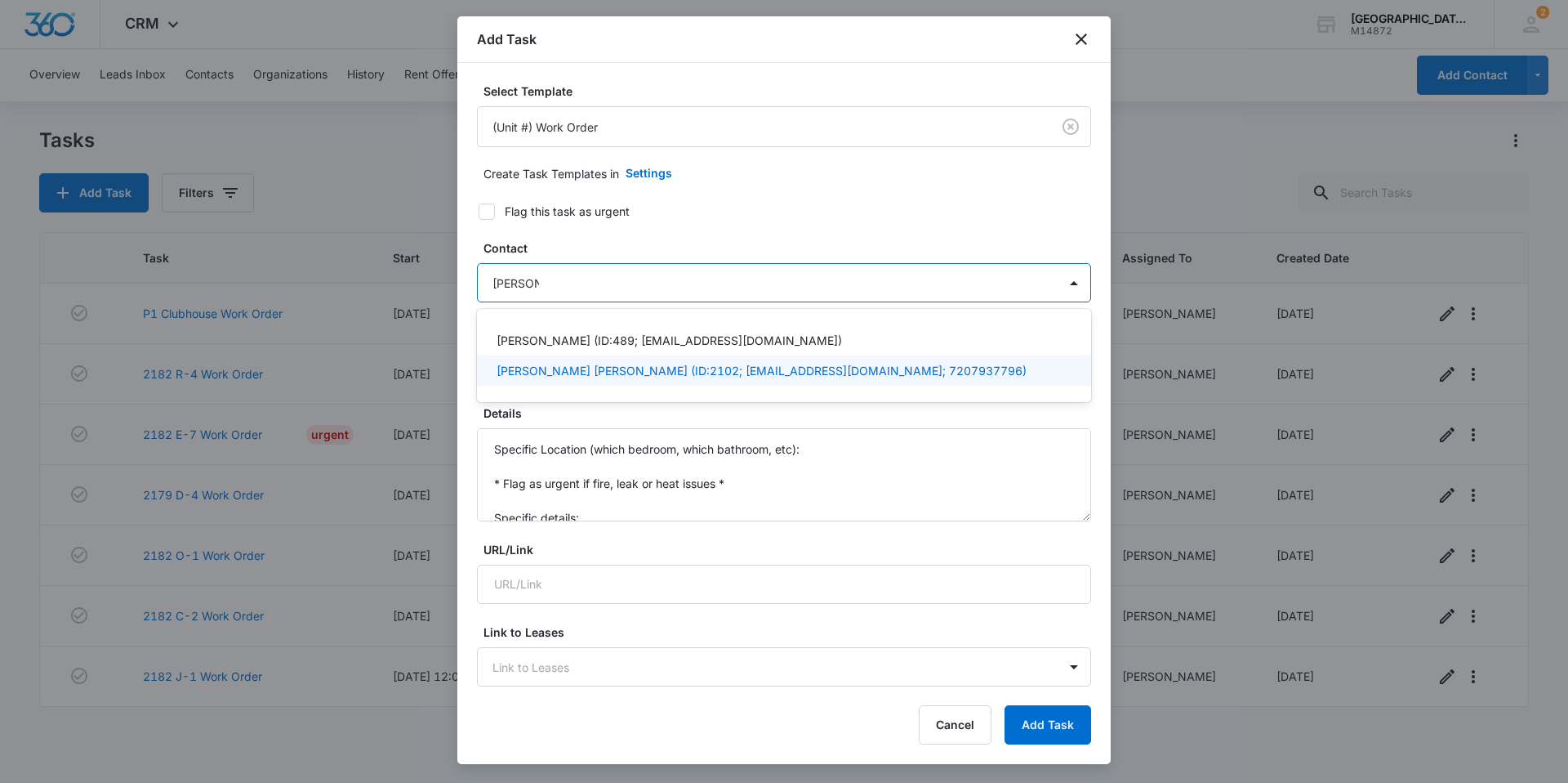
click at [610, 361] on div "Scot Hallworth Julia Hawkins (ID:2102; juliahallworth2021@icloud.com; 720793779…" at bounding box center [784, 371] width 614 height 30
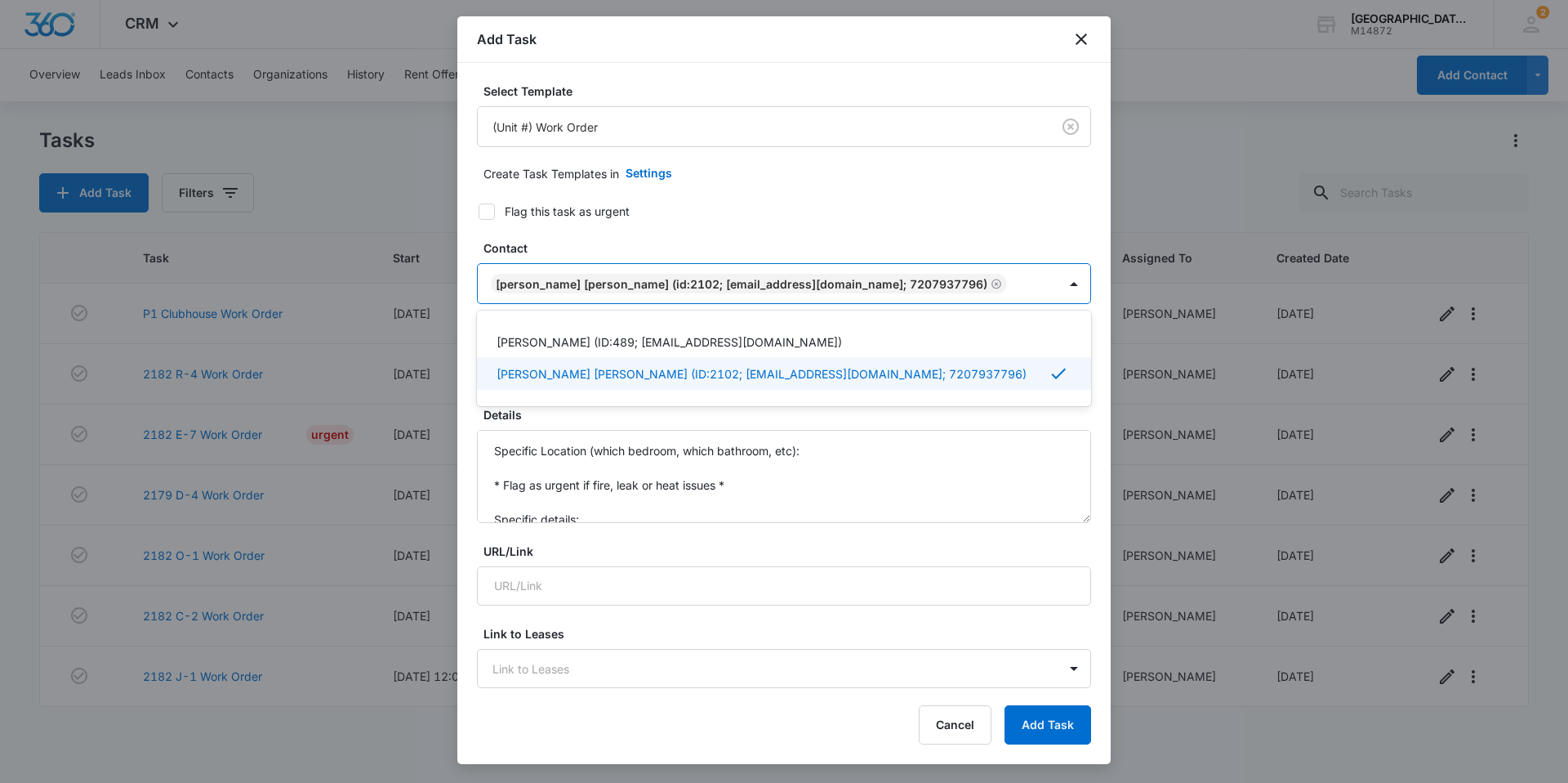
click at [619, 419] on label "Details" at bounding box center [790, 414] width 614 height 17
click at [619, 430] on textarea "Specific Location (which bedroom, which bathroom, etc): * Flag as urgent if fir…" at bounding box center [784, 476] width 614 height 93
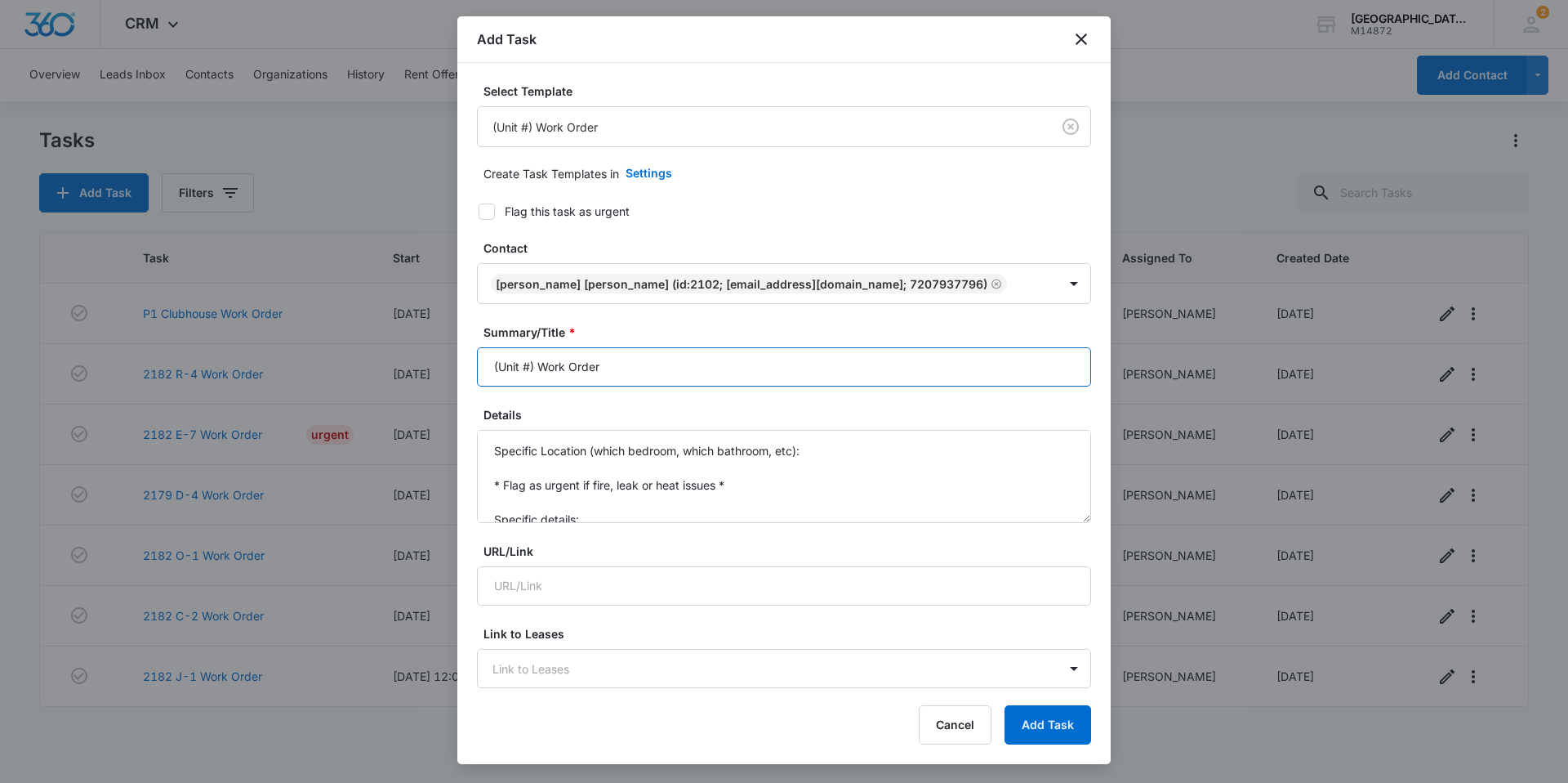
drag, startPoint x: 534, startPoint y: 367, endPoint x: 402, endPoint y: 367, distance: 132.0
click at [402, 367] on body "CRM Apps Reputation Websites Forms CRM Email Social Content Ads Intelligence Fi…" at bounding box center [784, 392] width 1568 height 783
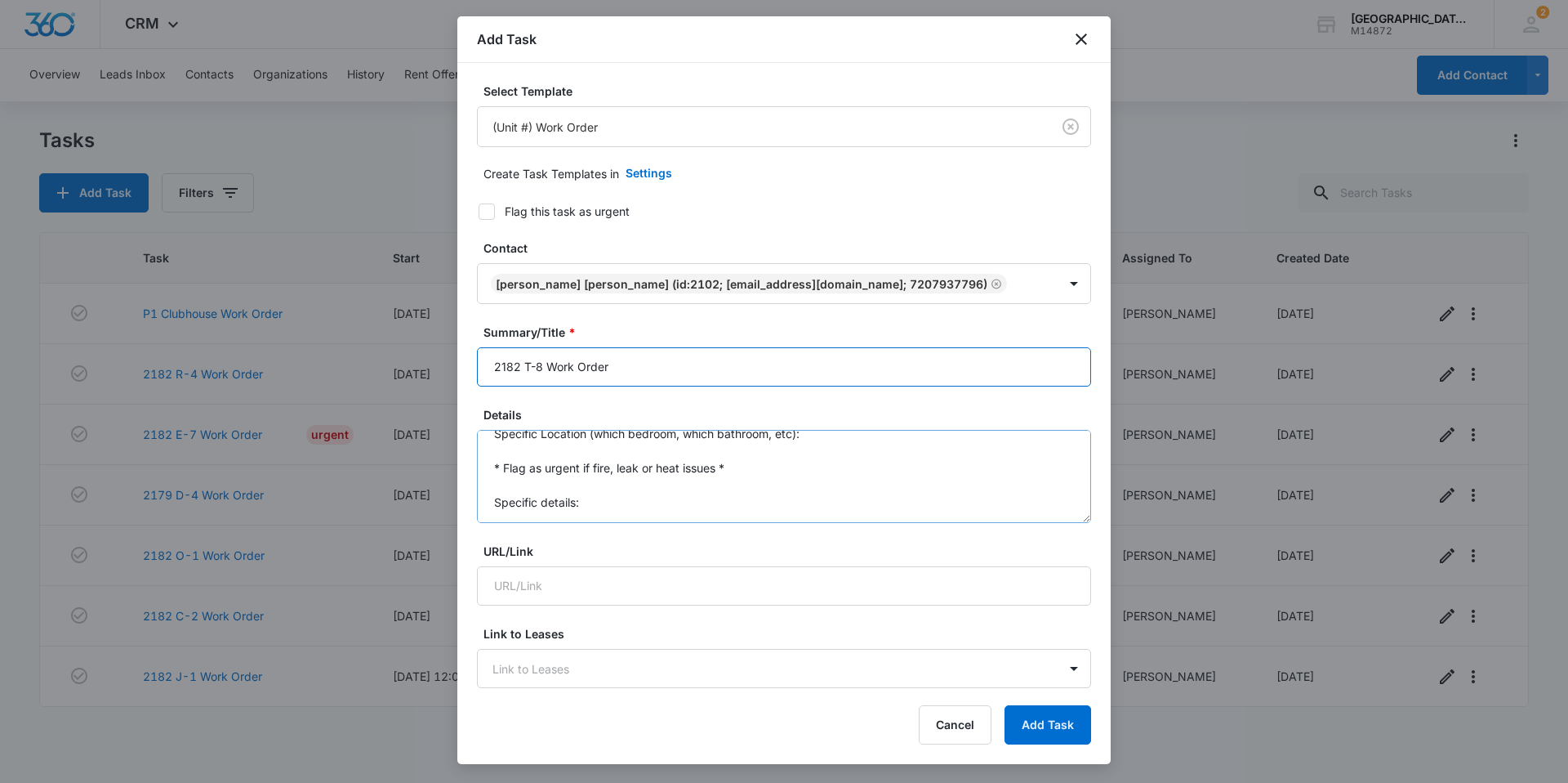
scroll to position [34, 0]
type input "2182 T-8 Work Order"
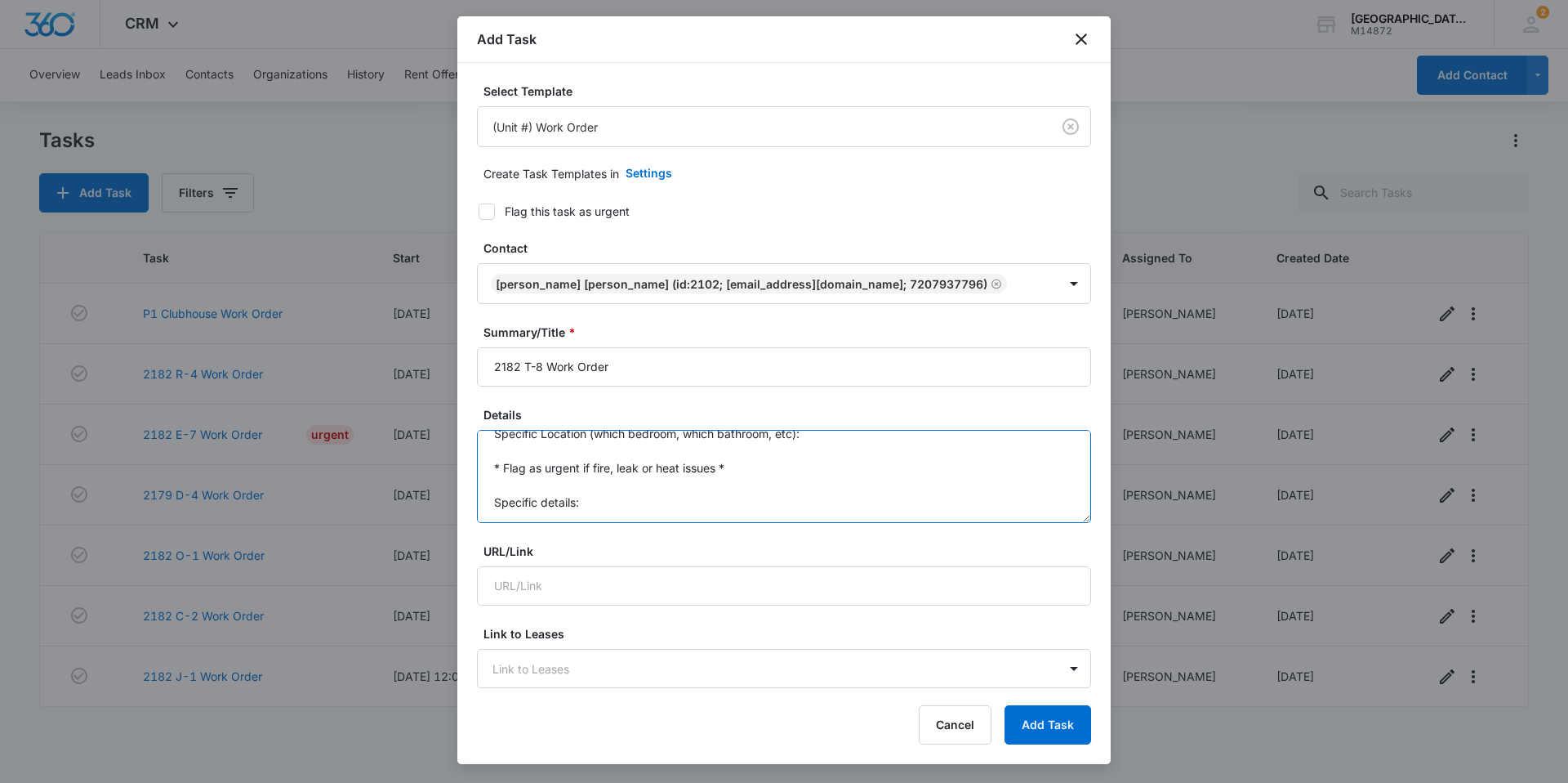
scroll to position [0, 0]
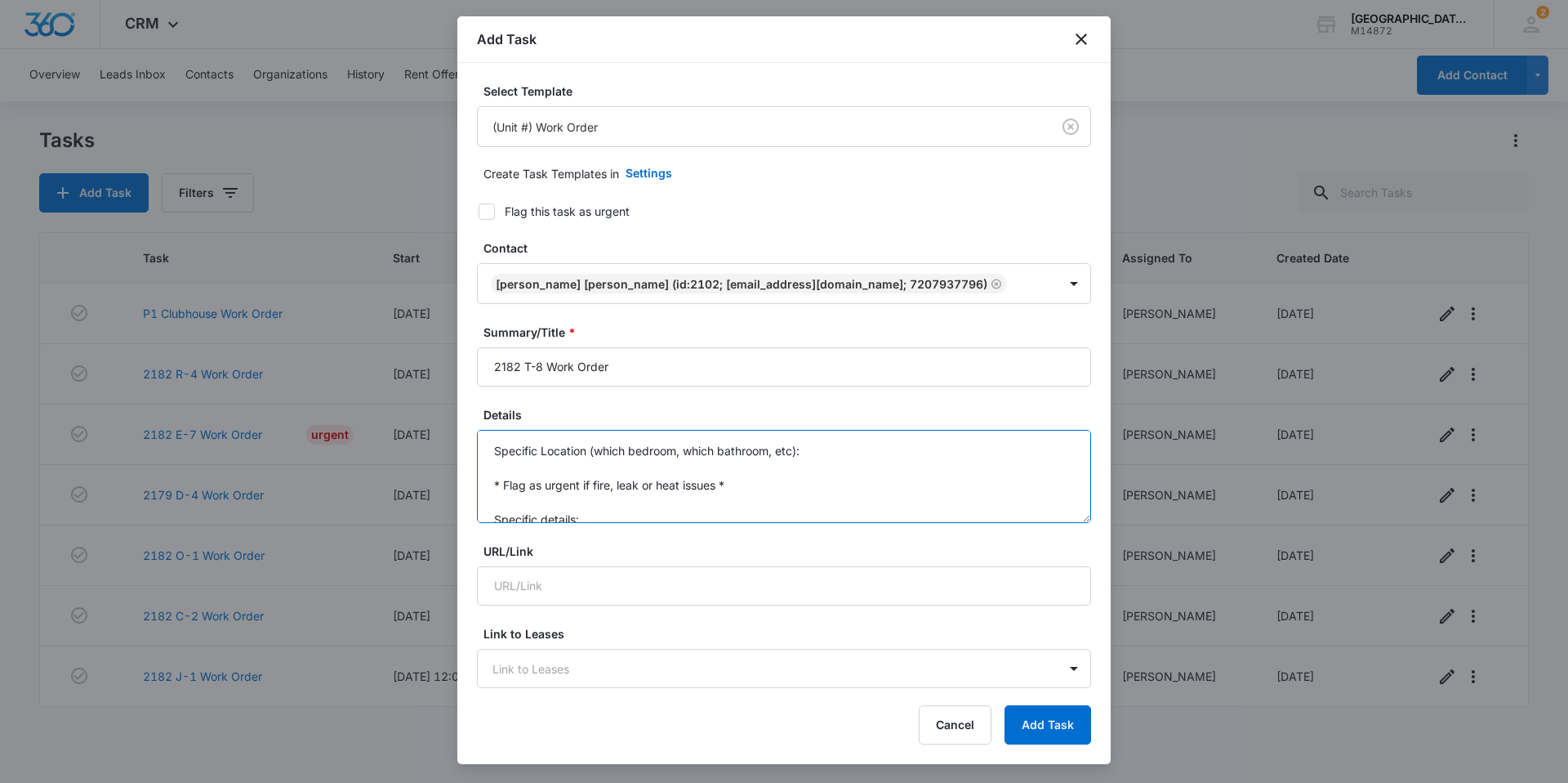
drag, startPoint x: 511, startPoint y: 494, endPoint x: 462, endPoint y: 394, distance: 111.4
click at [462, 394] on div "Select Template (Unit #) Work Order Create Task Templates in Settings Flag this…" at bounding box center [784, 375] width 653 height 626
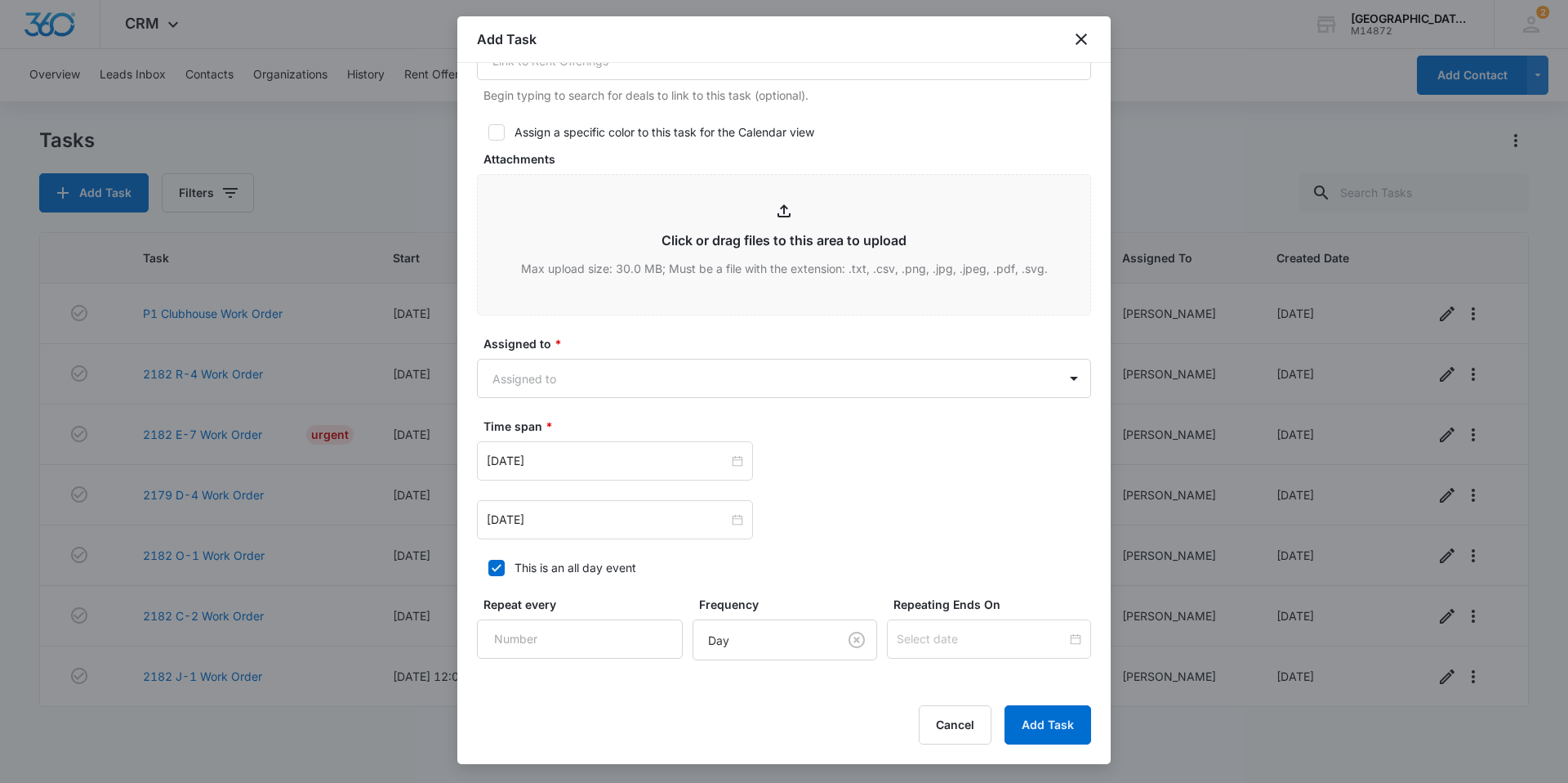
scroll to position [844, 0]
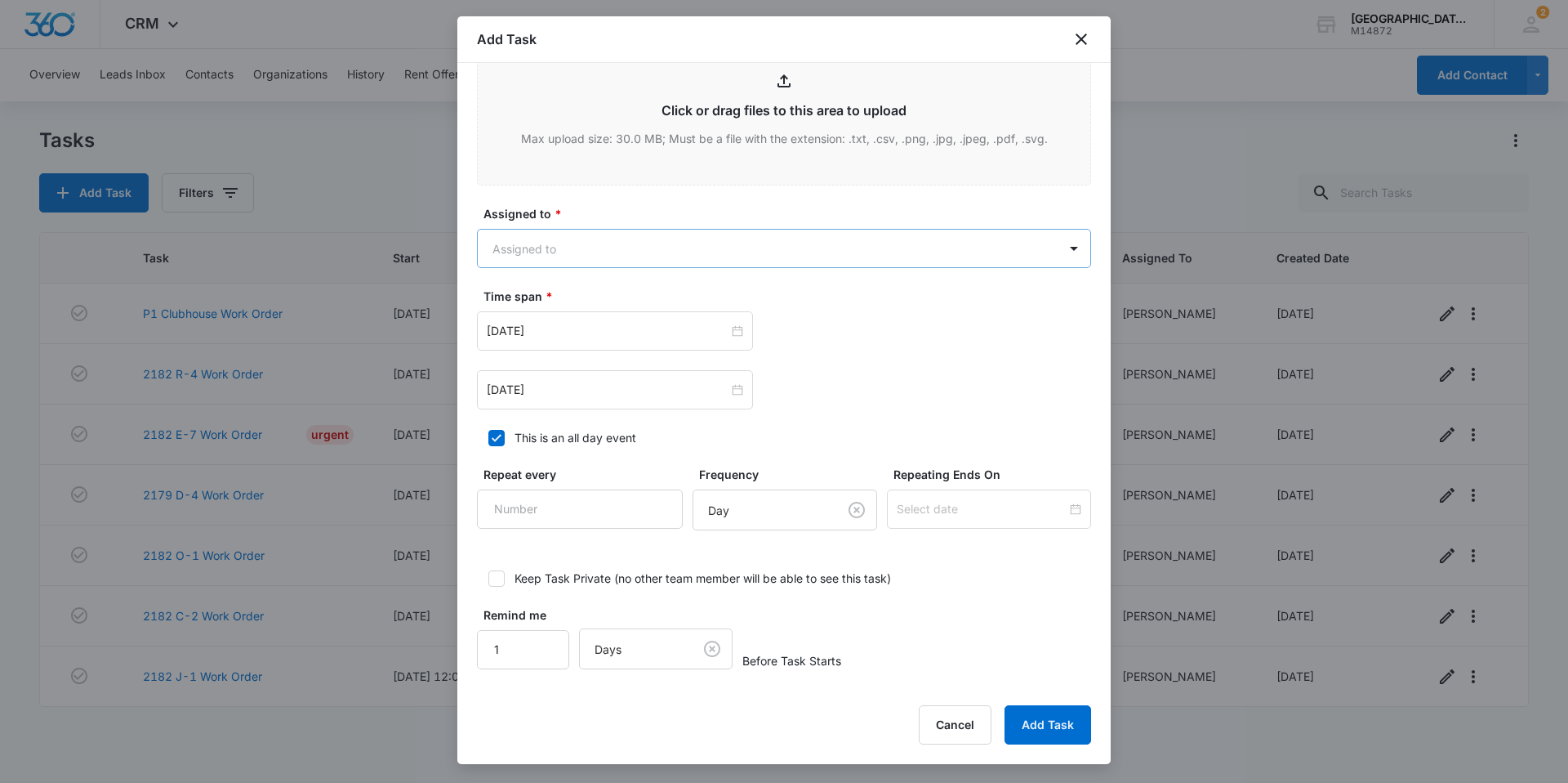
type textarea "Check door battery- tenant says it beeps for a solid 10 seconds or so after sca…"
click at [683, 244] on body "CRM Apps Reputation Websites Forms CRM Email Social Content Ads Intelligence Fi…" at bounding box center [784, 392] width 1568 height 783
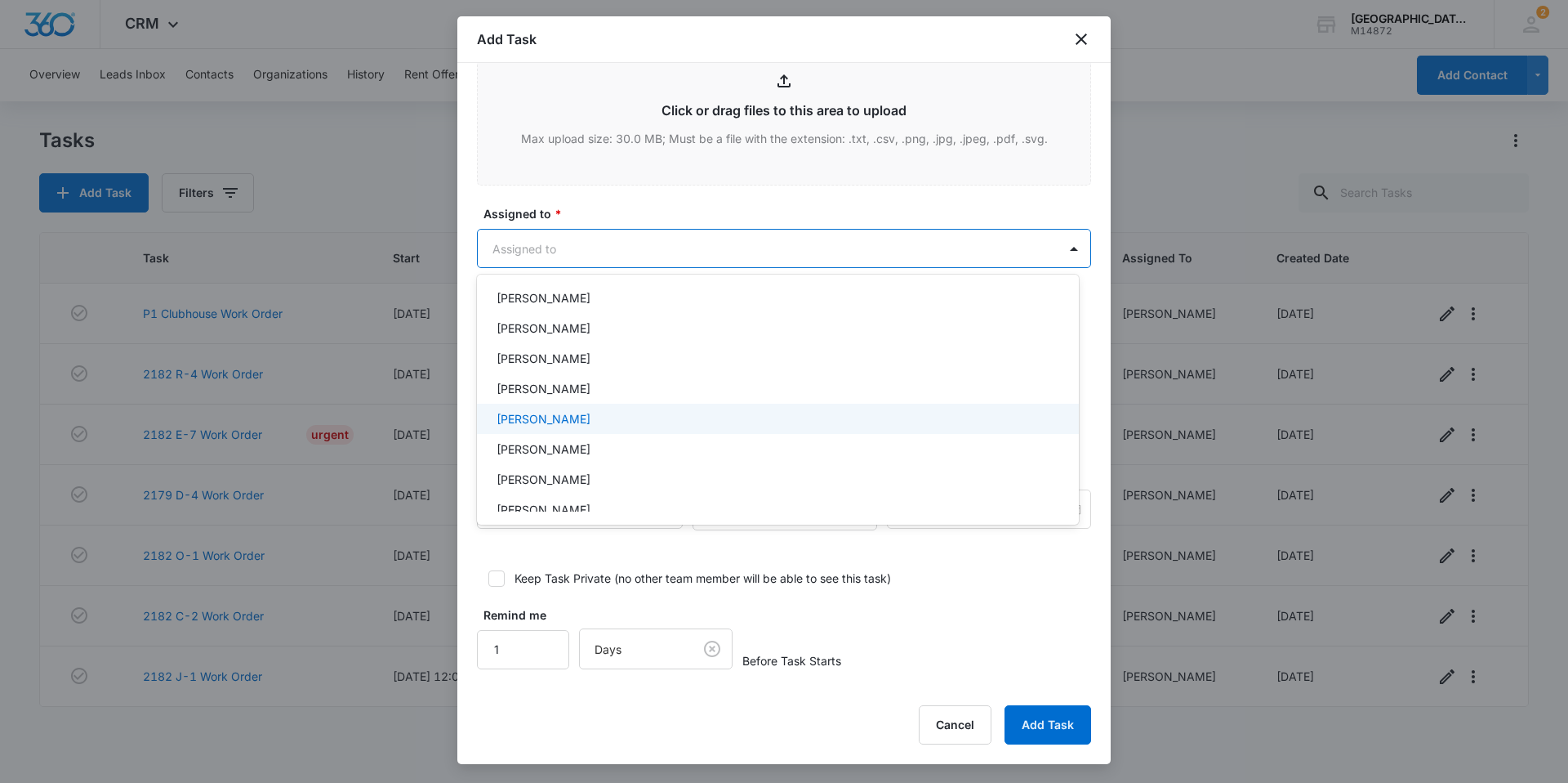
scroll to position [164, 0]
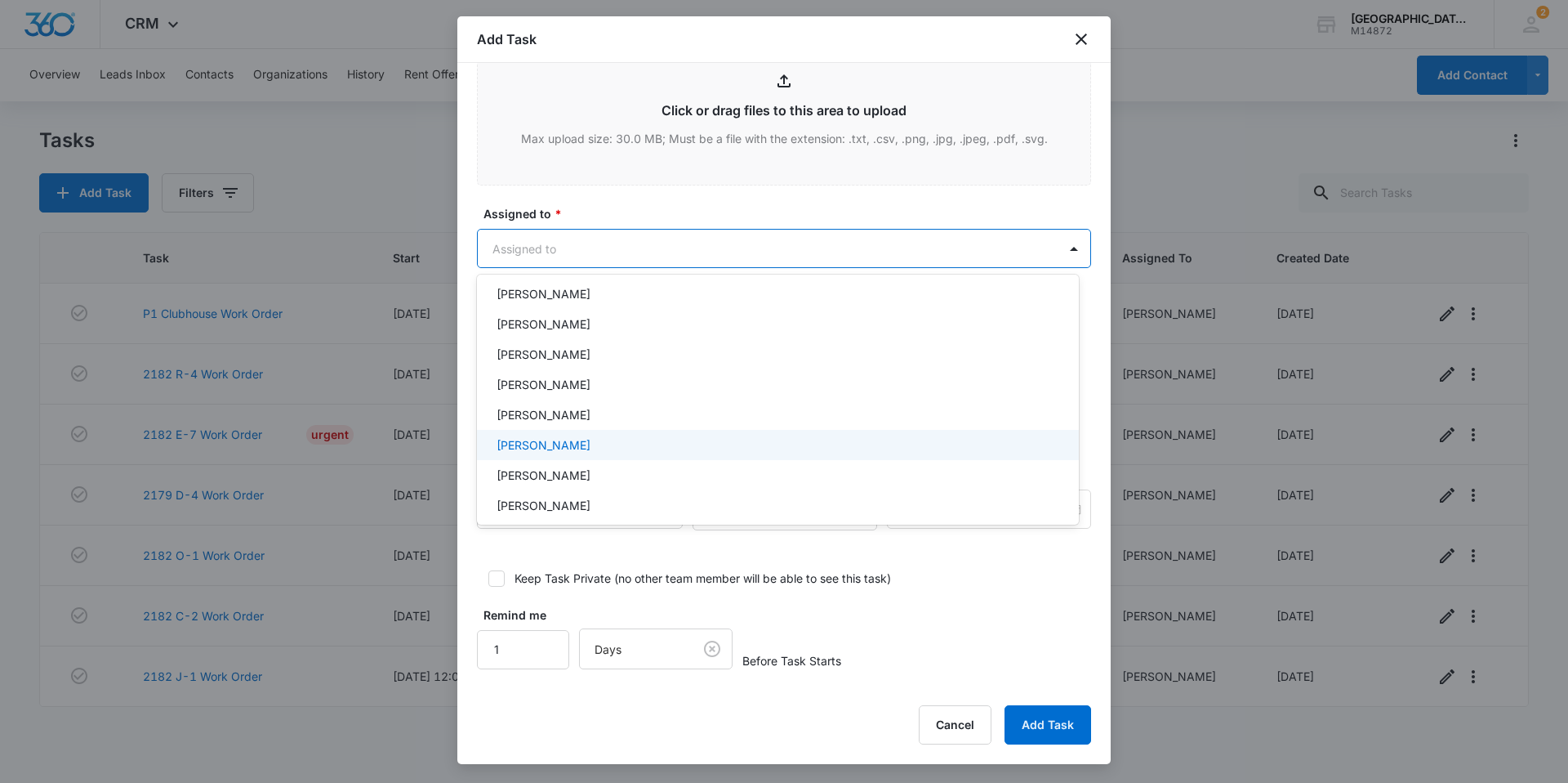
click at [724, 432] on div "Jonathan Guptill" at bounding box center [778, 445] width 602 height 30
click at [687, 219] on div at bounding box center [784, 392] width 1568 height 783
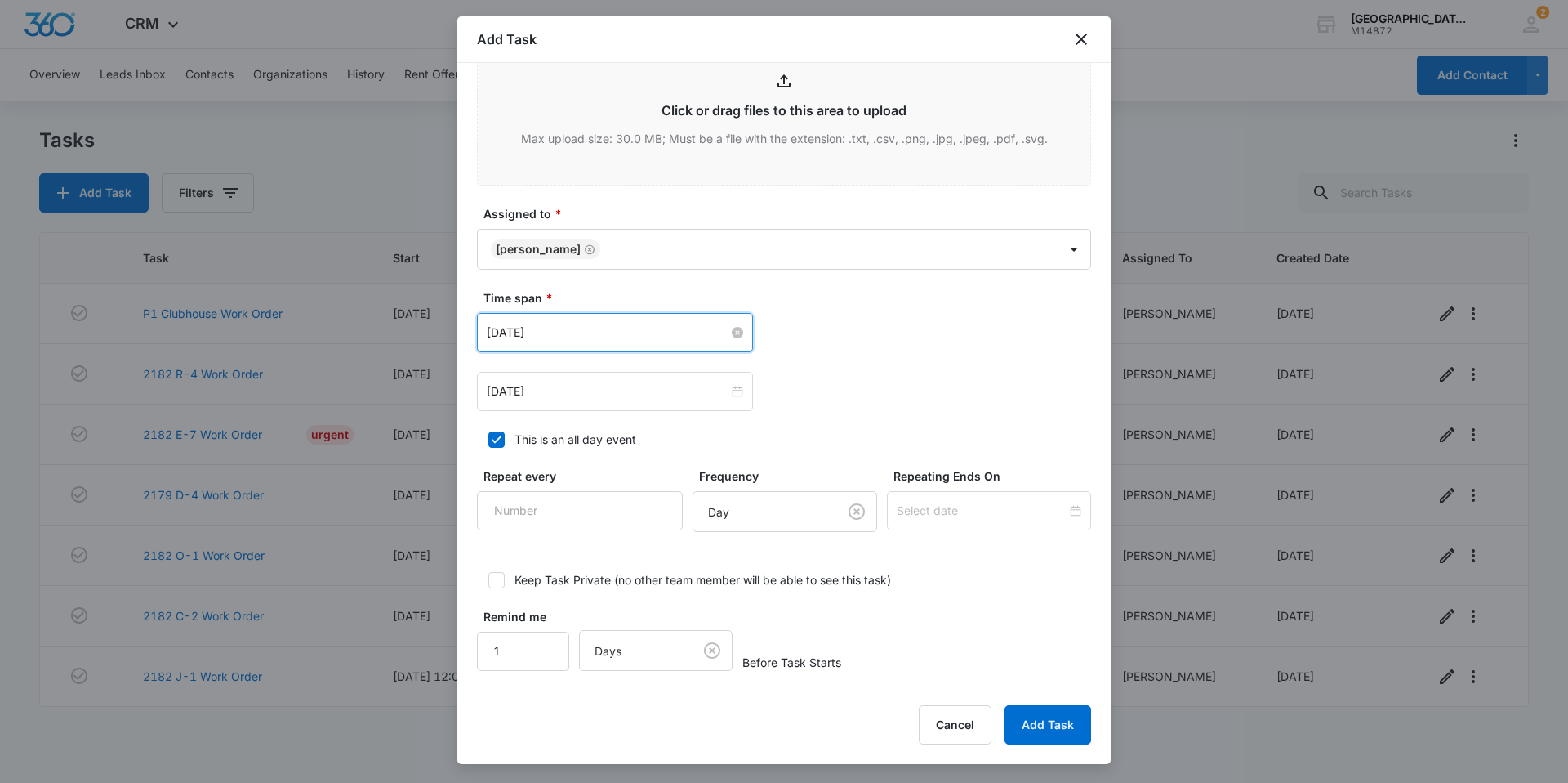
click at [572, 335] on input "Feb 16, 2023" at bounding box center [607, 332] width 242 height 18
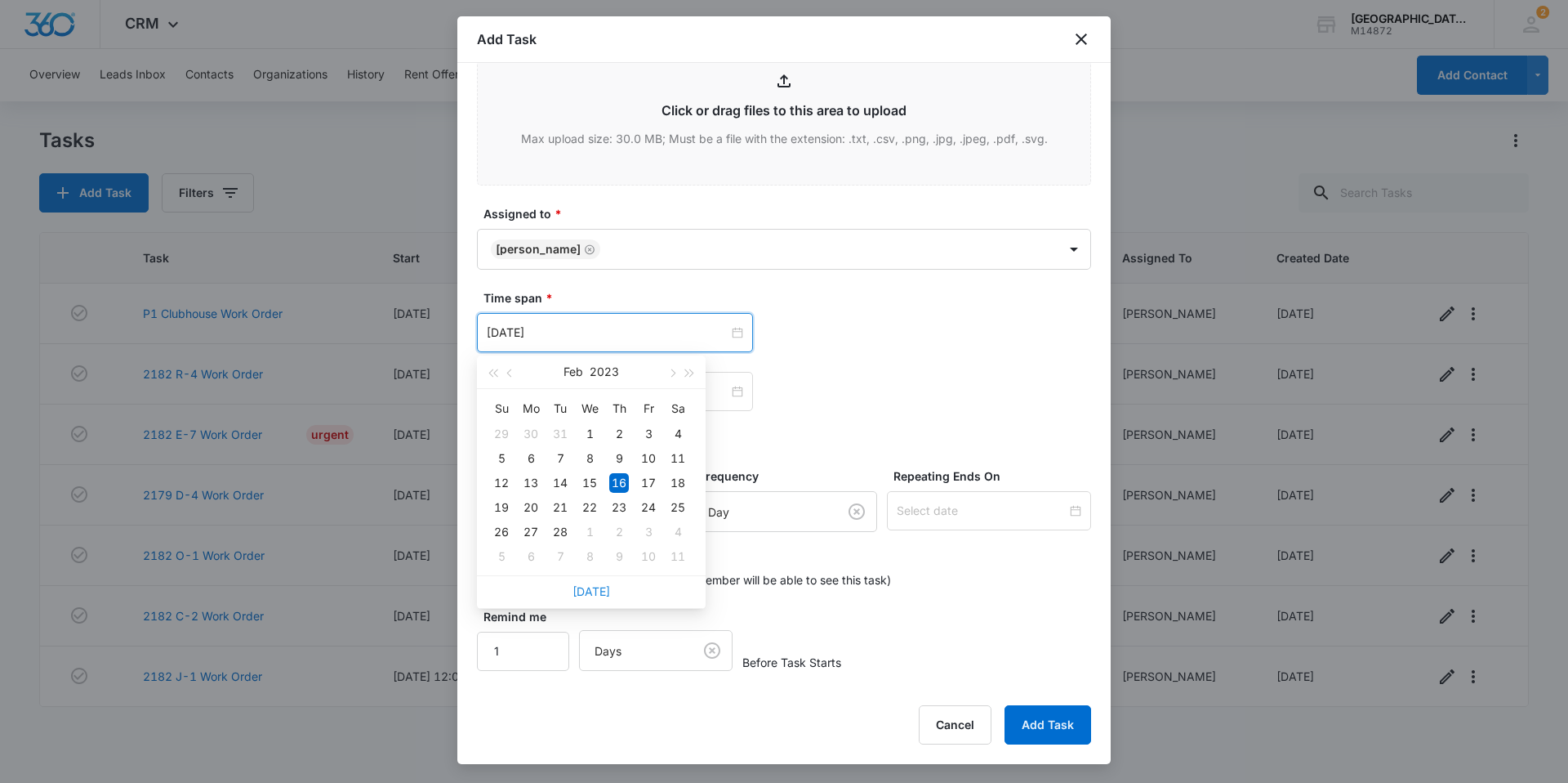
click at [604, 591] on link "Today" at bounding box center [590, 591] width 37 height 14
type input "Aug 14, 2025"
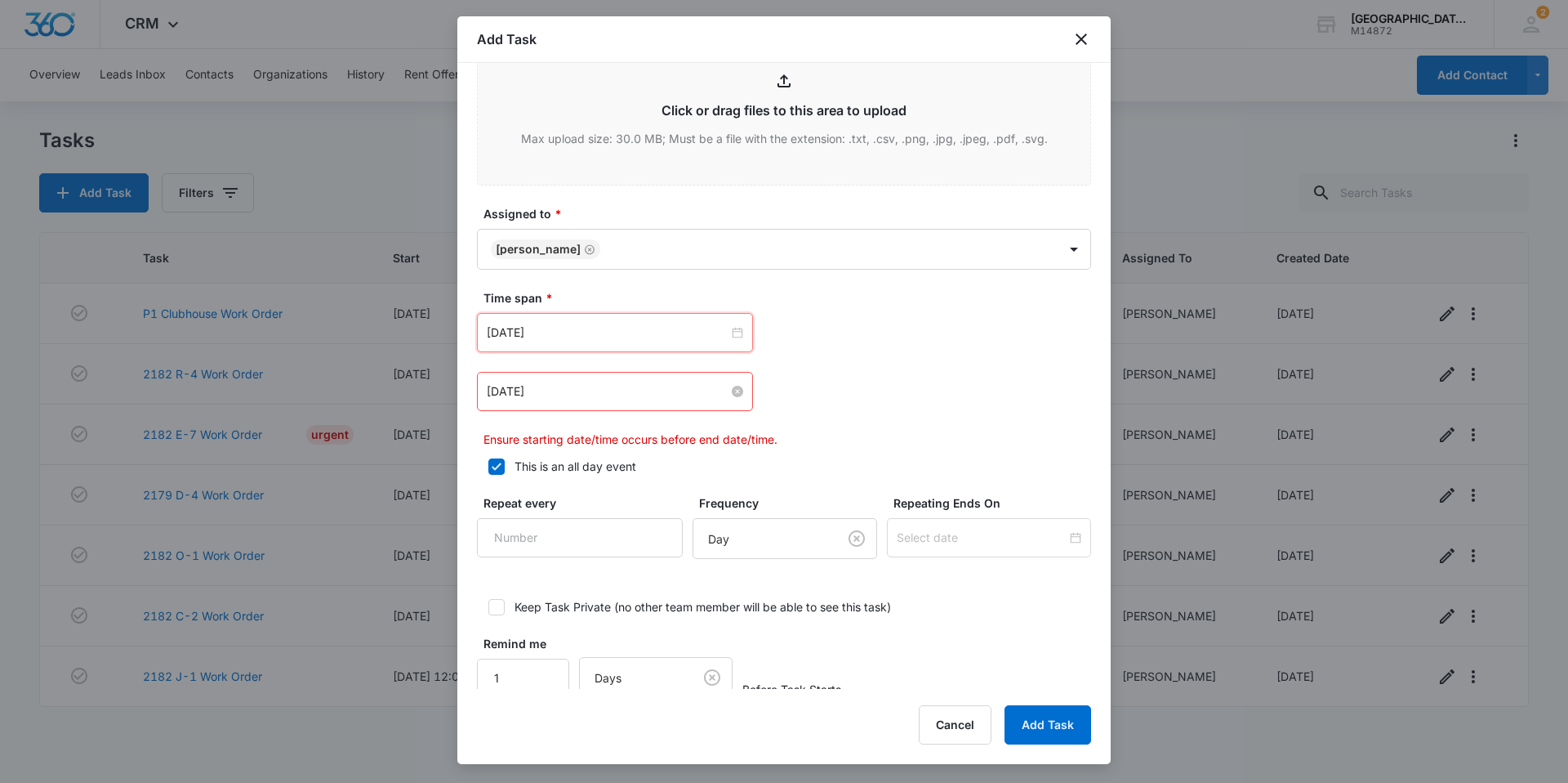
click at [605, 390] on input "Feb 16, 2023" at bounding box center [607, 391] width 242 height 18
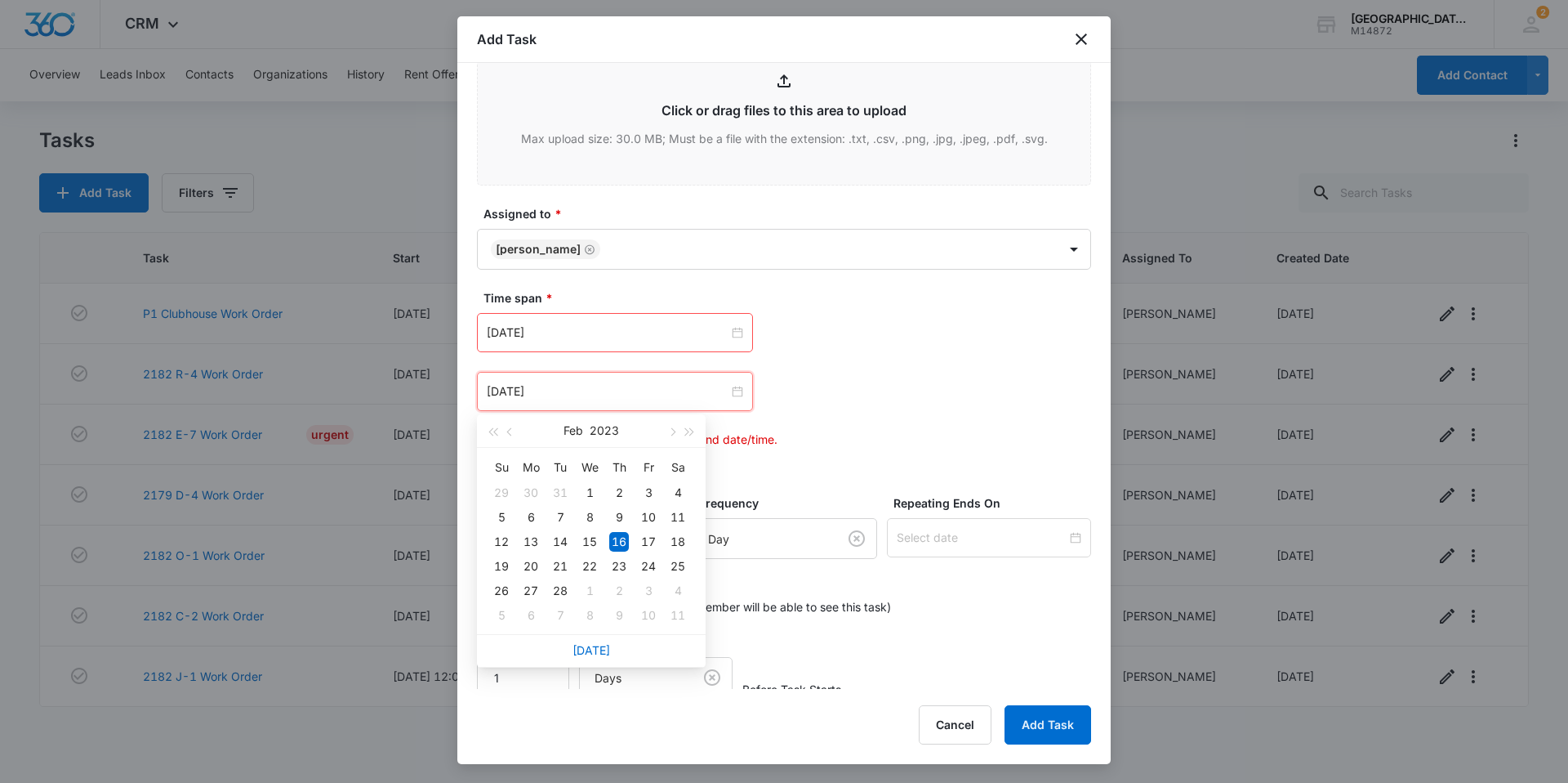
click at [584, 642] on div "Today" at bounding box center [591, 651] width 228 height 32
click at [584, 643] on link "Today" at bounding box center [590, 650] width 37 height 14
type input "Aug 14, 2025"
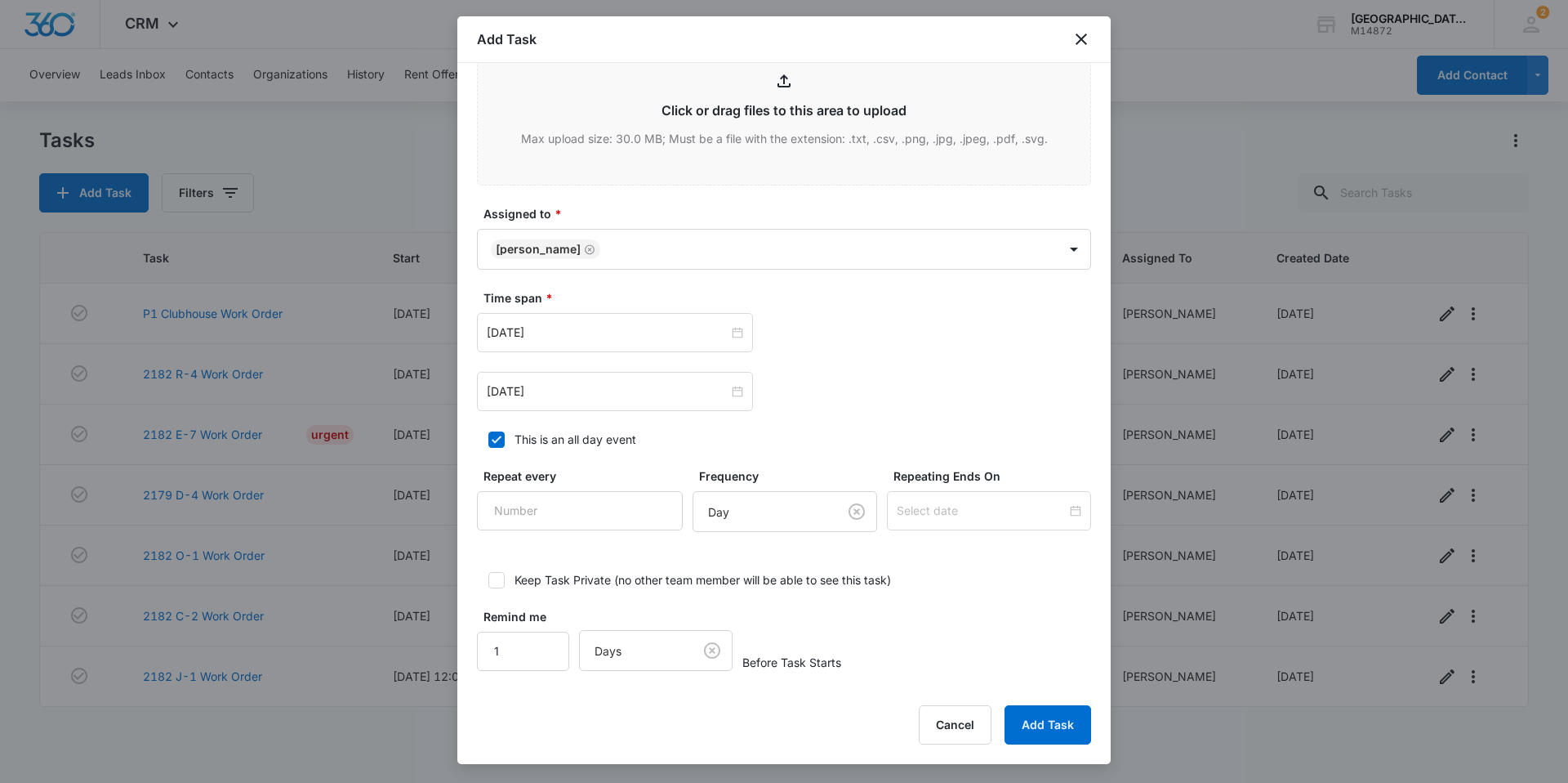
click at [609, 433] on div "This is an all day event" at bounding box center [575, 439] width 122 height 17
click at [488, 433] on input "This is an all day event" at bounding box center [483, 439] width 11 height 11
checkbox input "false"
click at [515, 640] on input "1" at bounding box center [523, 649] width 92 height 39
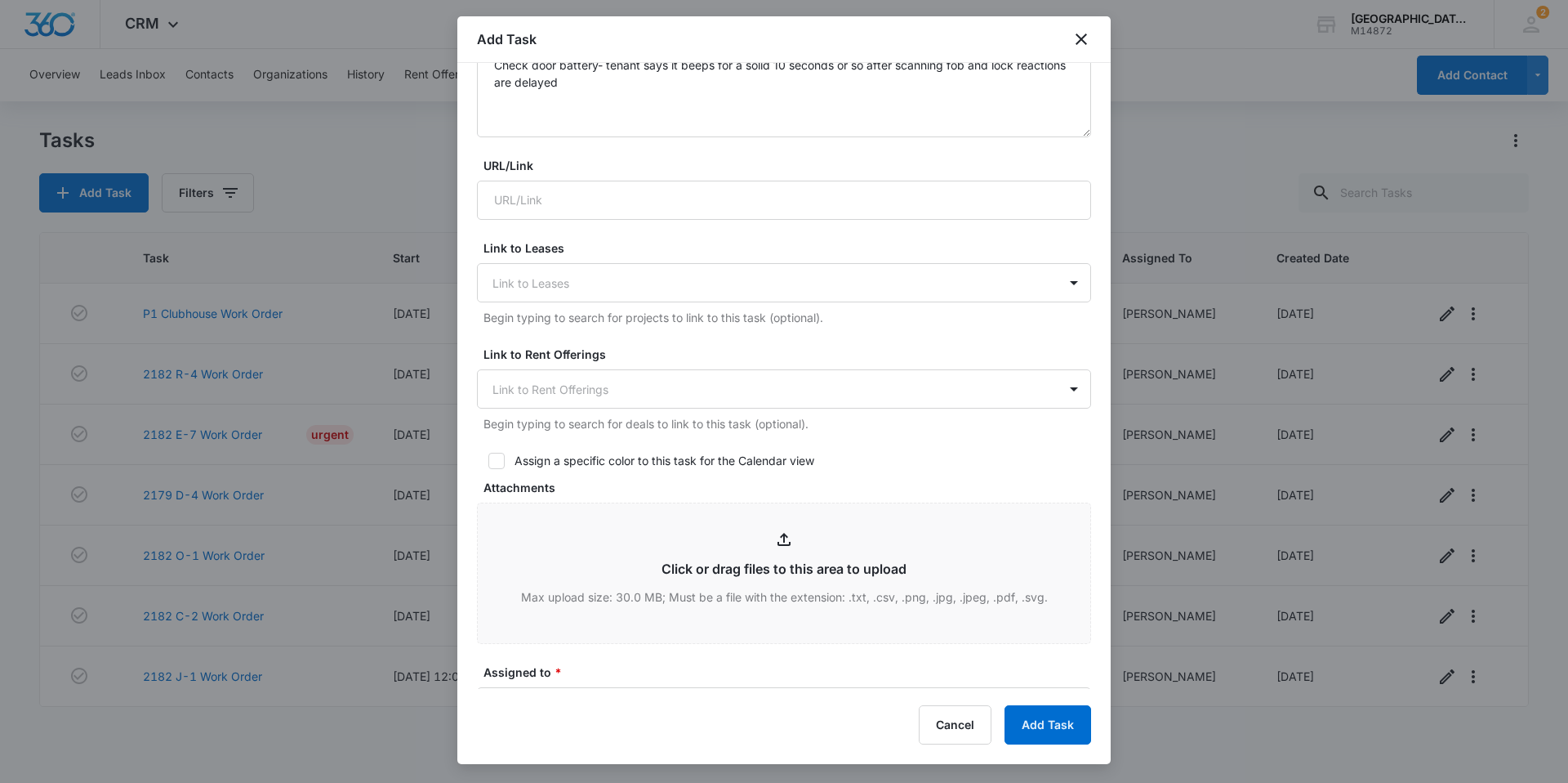
scroll to position [355, 0]
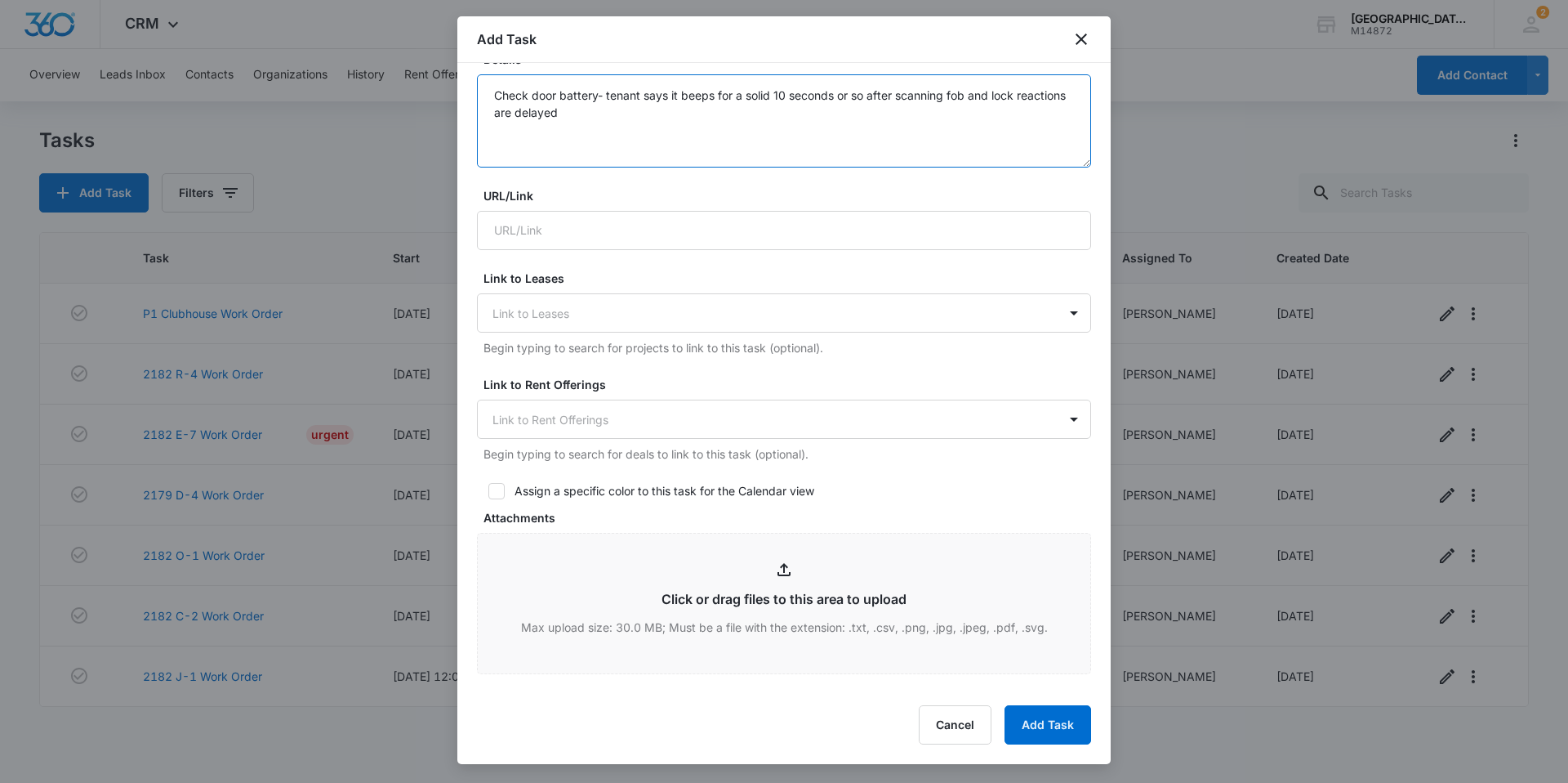
click at [533, 94] on textarea "Check door battery- tenant says it beeps for a solid 10 seconds or so after sca…" at bounding box center [784, 121] width 614 height 93
click at [755, 106] on textarea "Check front door battery- tenant says it beeps for a solid 10 seconds or so aft…" at bounding box center [784, 121] width 614 height 93
click at [760, 128] on textarea "Check front door battery- tenant says it beeps for a solid 10 seconds or so aft…" at bounding box center [784, 121] width 614 height 93
click at [754, 147] on textarea "Check front door battery- tenant says it beeps for a solid 10 seconds or so aft…" at bounding box center [784, 121] width 614 height 93
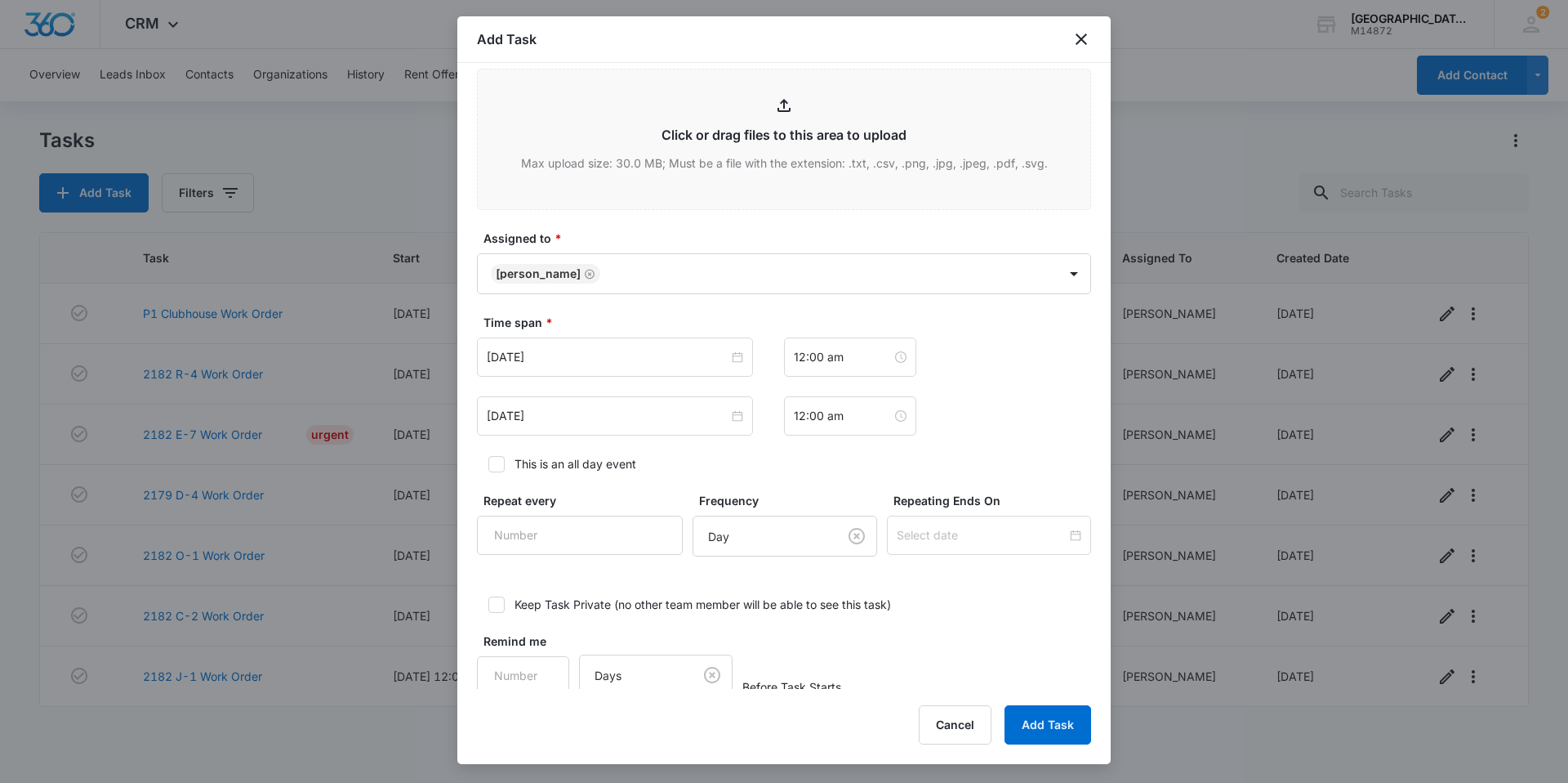
scroll to position [846, 0]
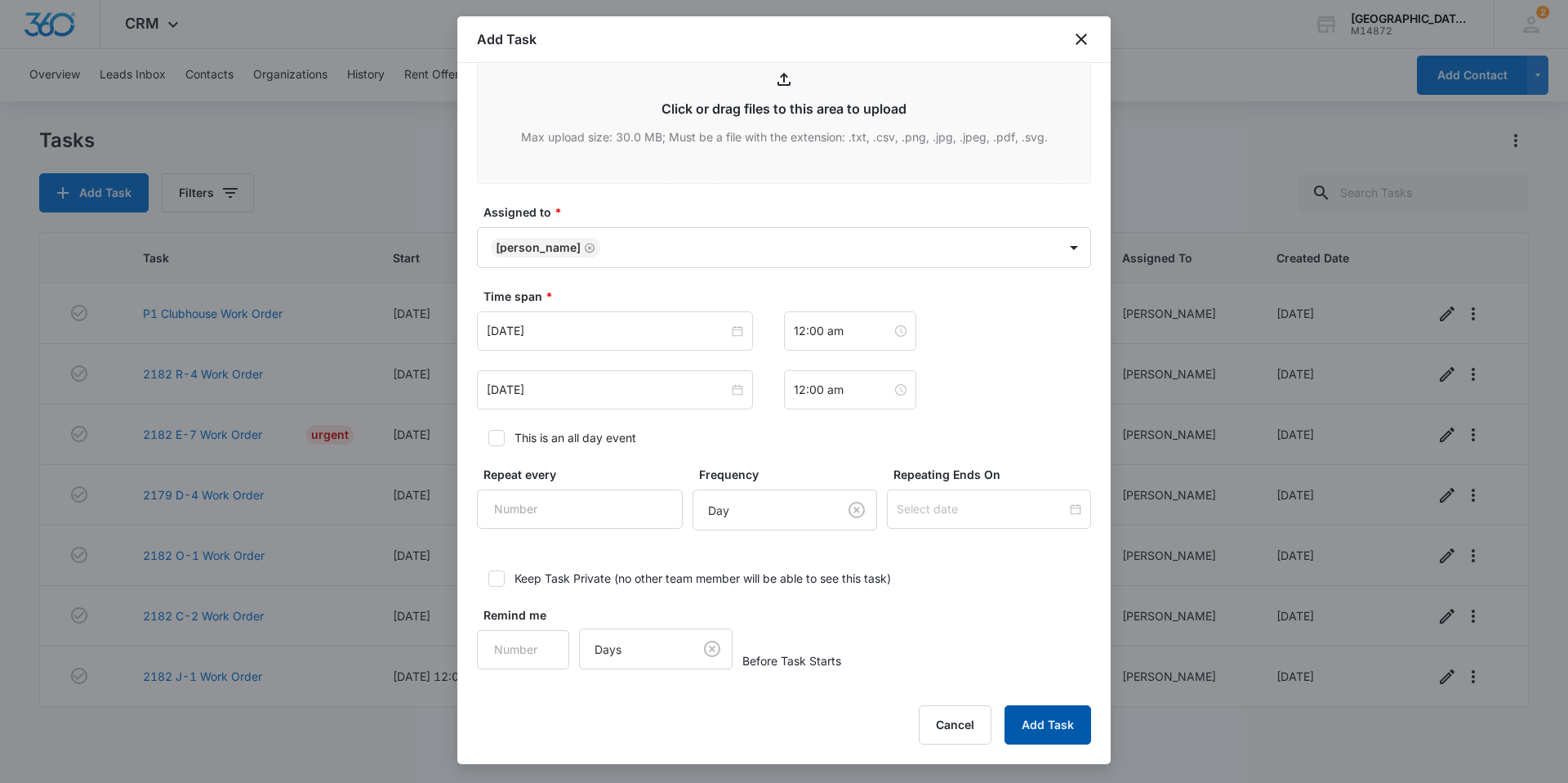
type textarea "Check front door battery- tenant says it beeps for a solid 10 seconds or so aft…"
click at [1037, 726] on button "Add Task" at bounding box center [1047, 724] width 87 height 39
